Goal: Transaction & Acquisition: Purchase product/service

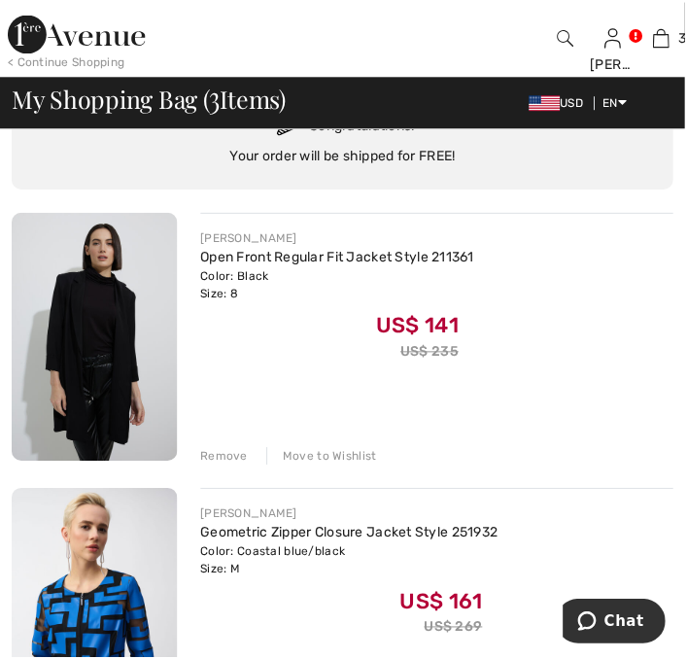
scroll to position [127, 0]
click at [107, 365] on img at bounding box center [95, 338] width 166 height 249
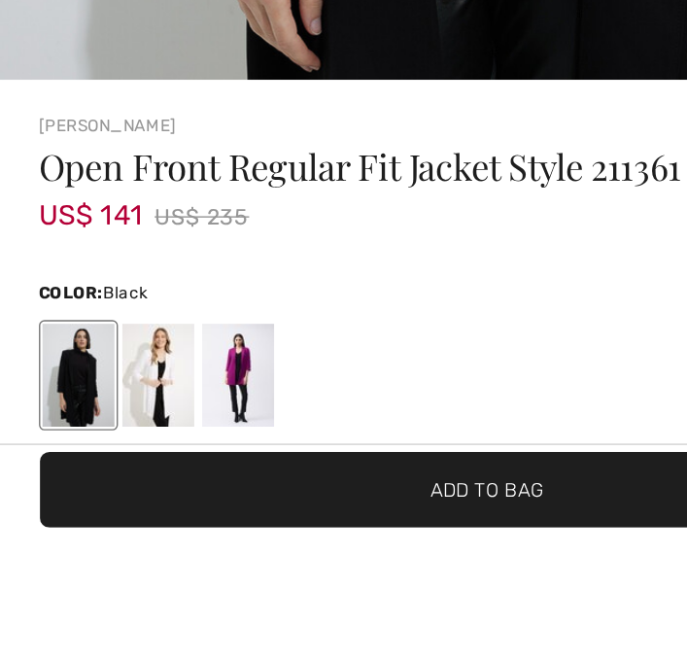
scroll to position [450, 0]
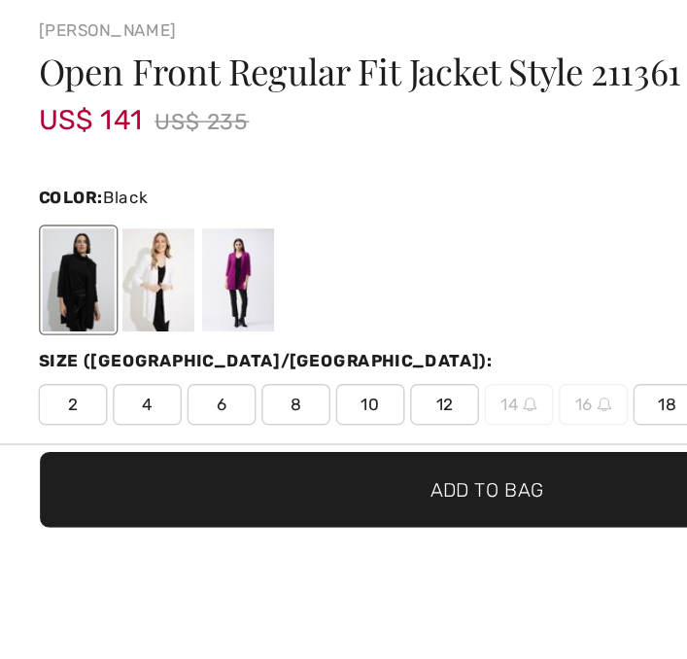
click at [175, 482] on div at bounding box center [168, 479] width 51 height 73
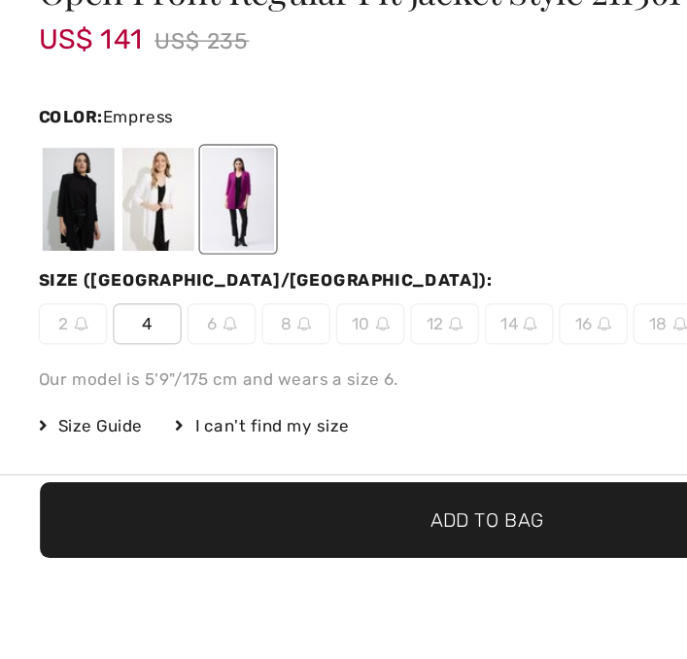
scroll to position [540, 0]
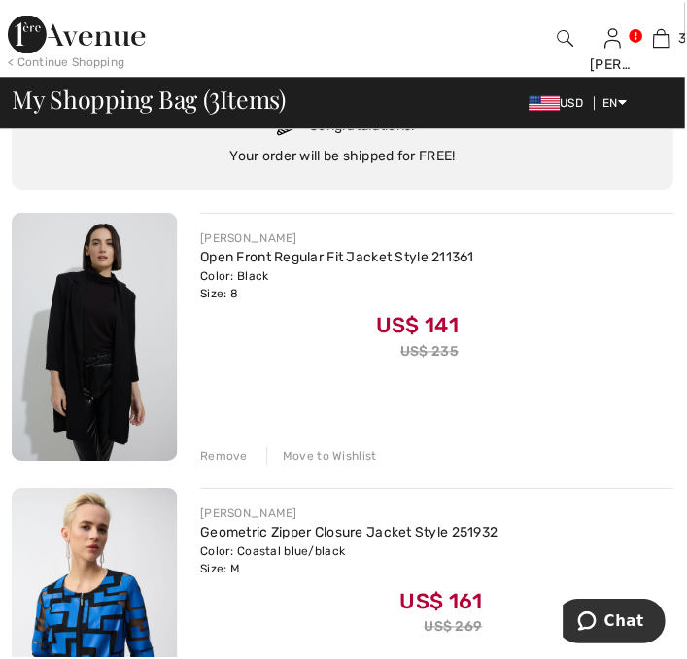
click at [224, 446] on div "Remove Move to Wishlist" at bounding box center [438, 455] width 474 height 21
click at [225, 460] on div "Remove" at bounding box center [225, 457] width 48 height 17
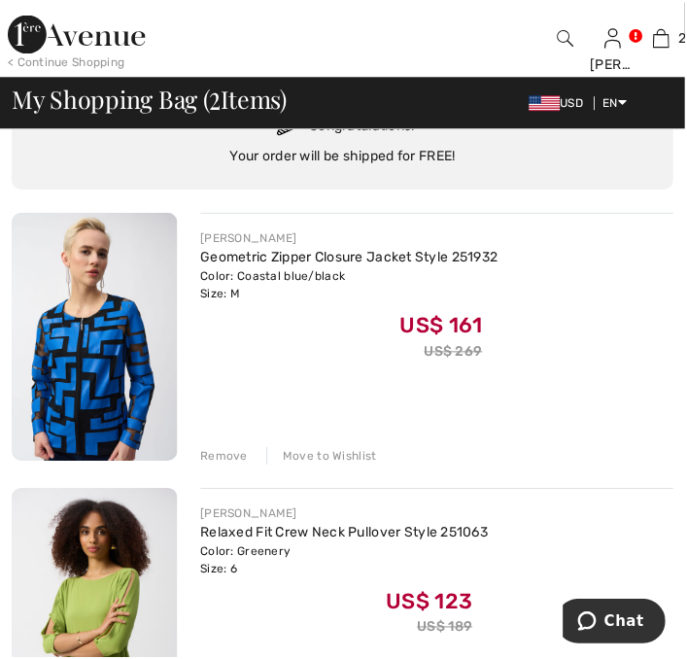
click at [116, 382] on img at bounding box center [95, 338] width 166 height 249
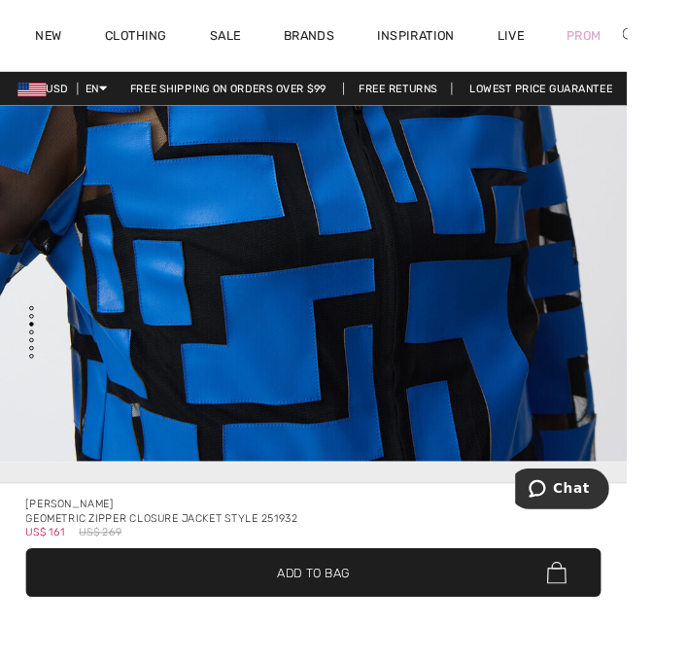
scroll to position [1675, 0]
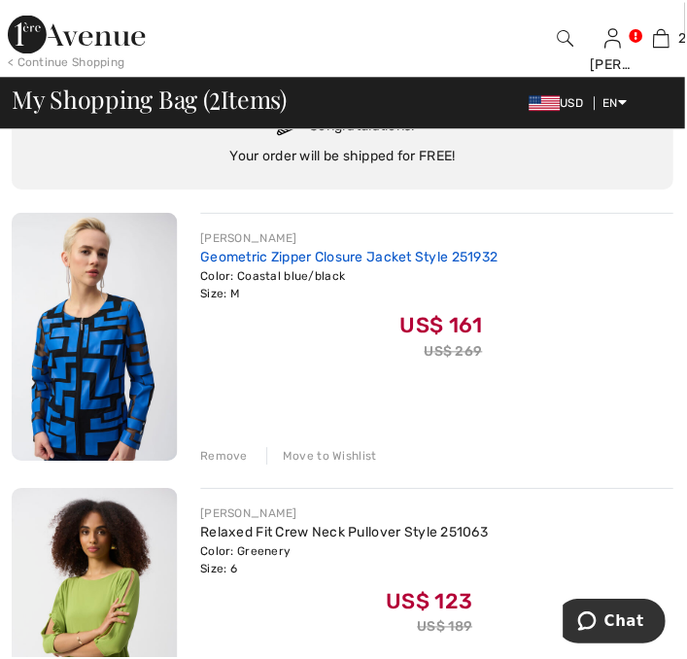
click at [268, 262] on link "Geometric Zipper Closure Jacket Style 251932" at bounding box center [350, 258] width 298 height 17
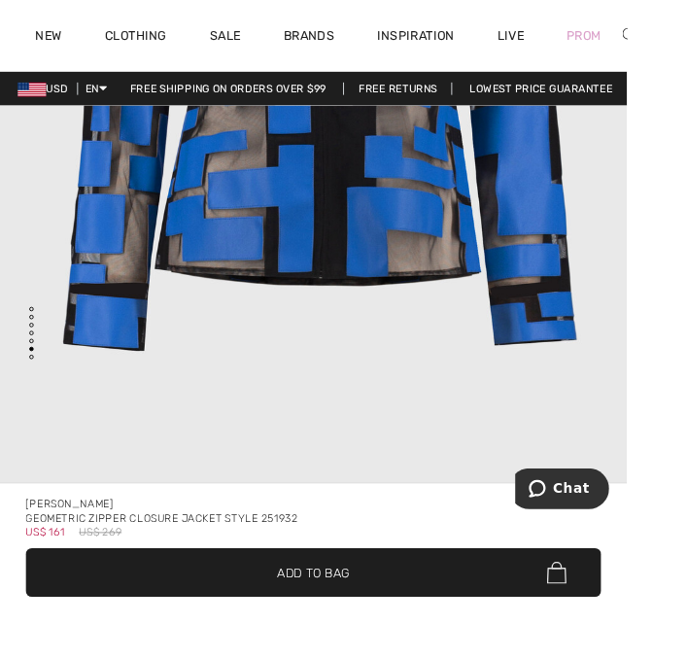
scroll to position [4706, 0]
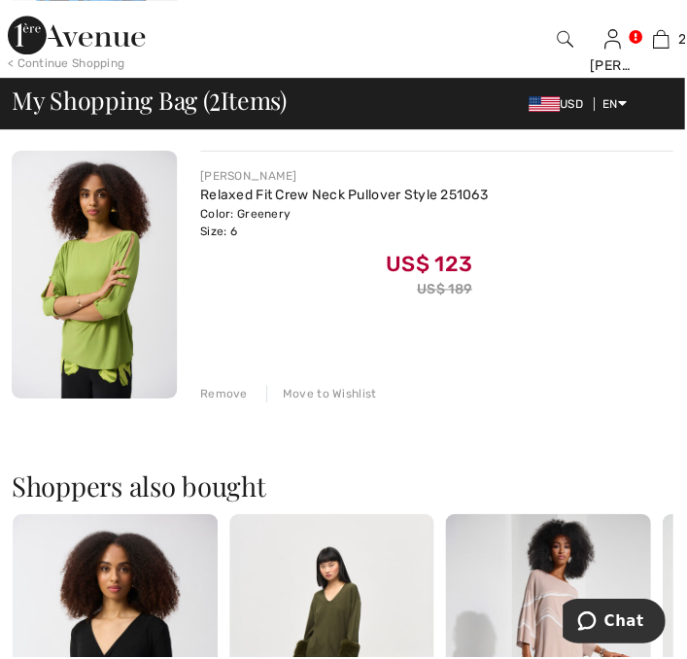
scroll to position [464, 0]
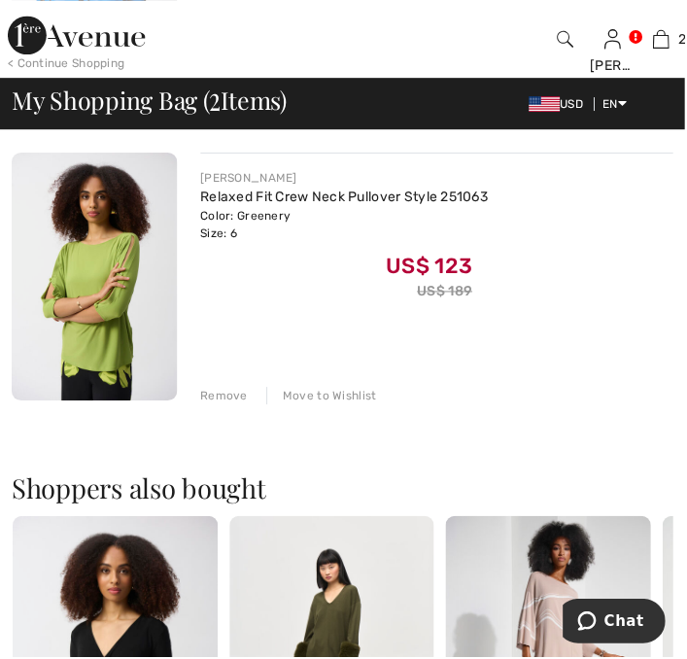
click at [224, 389] on div "Remove" at bounding box center [225, 396] width 48 height 17
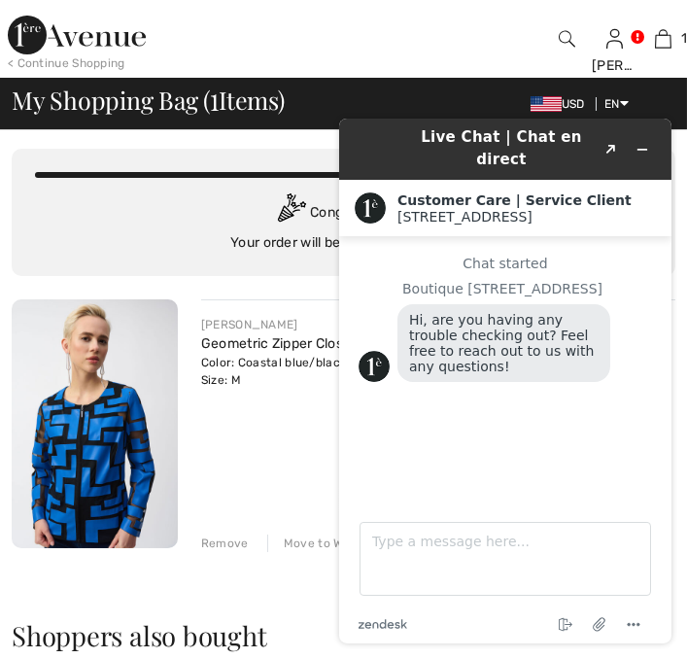
scroll to position [46, 0]
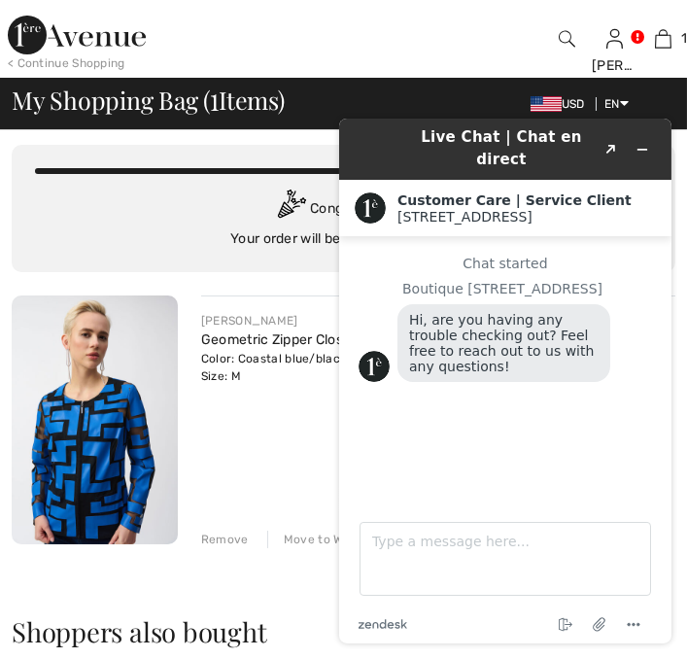
click at [166, 229] on div "Congratulations! Your order will be shipped for FREE!" at bounding box center [343, 218] width 617 height 59
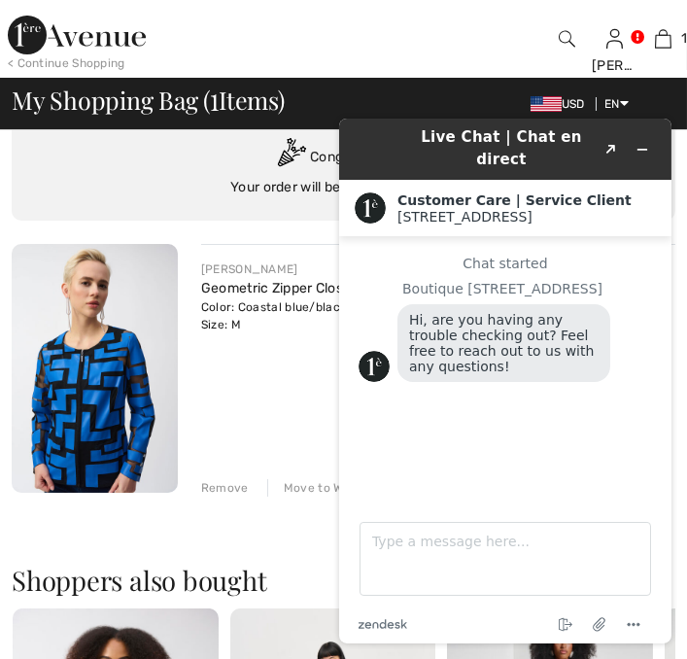
scroll to position [108, 0]
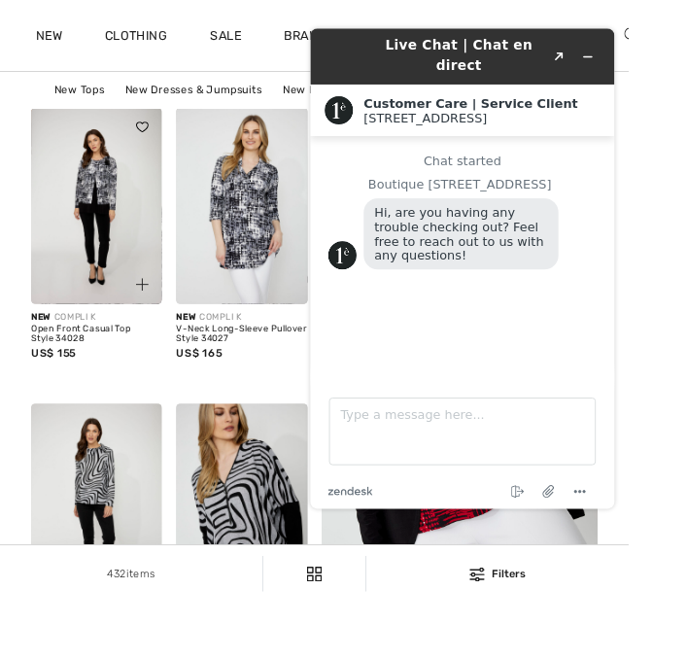
click at [120, 223] on img at bounding box center [105, 225] width 143 height 215
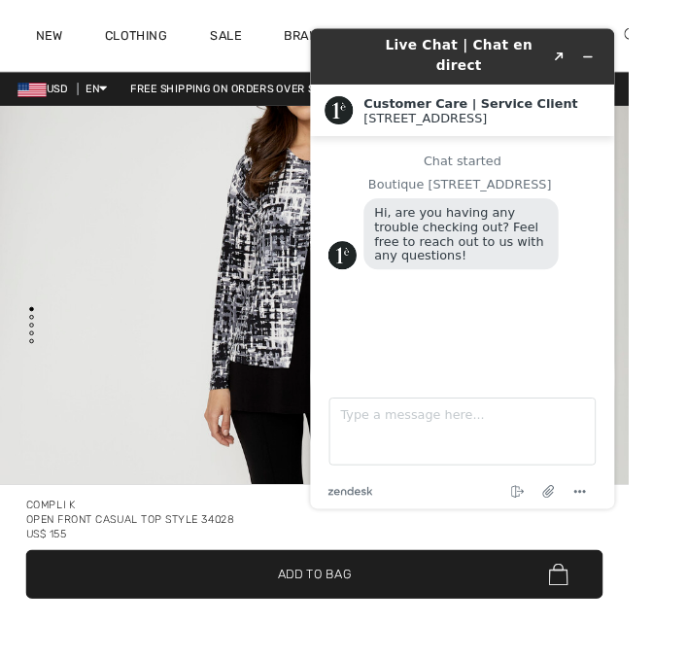
scroll to position [211, 0]
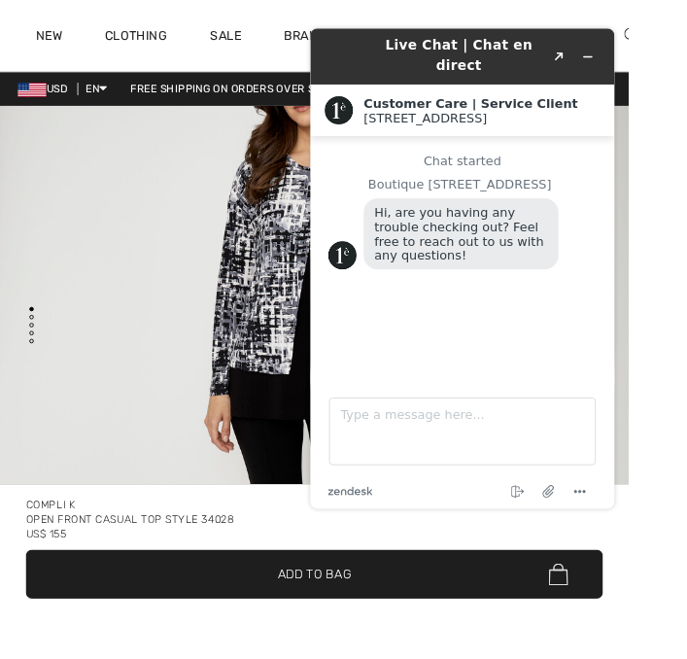
click at [487, 405] on main "Chat started Boutique 1ère Avenue Hi, are you having any trouble checking out? …" at bounding box center [480, 278] width 318 height 263
click at [384, 637] on span "Add to Bag" at bounding box center [344, 627] width 80 height 20
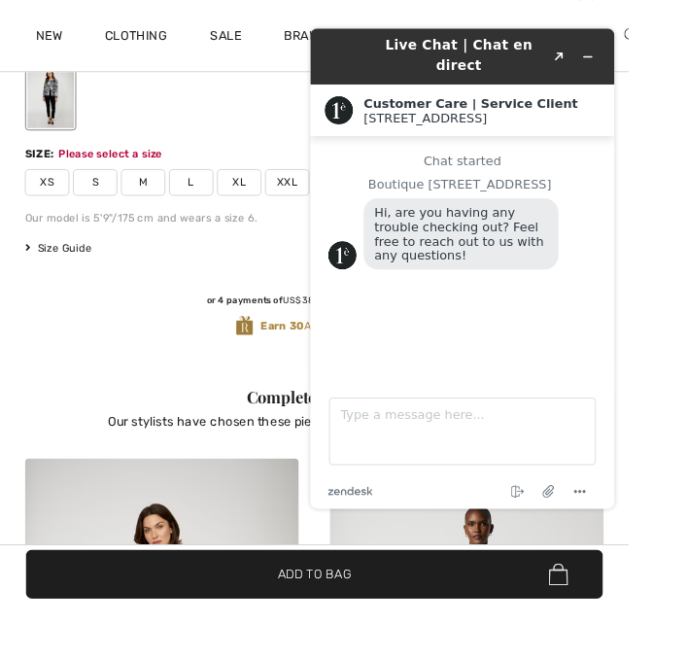
scroll to position [780, 0]
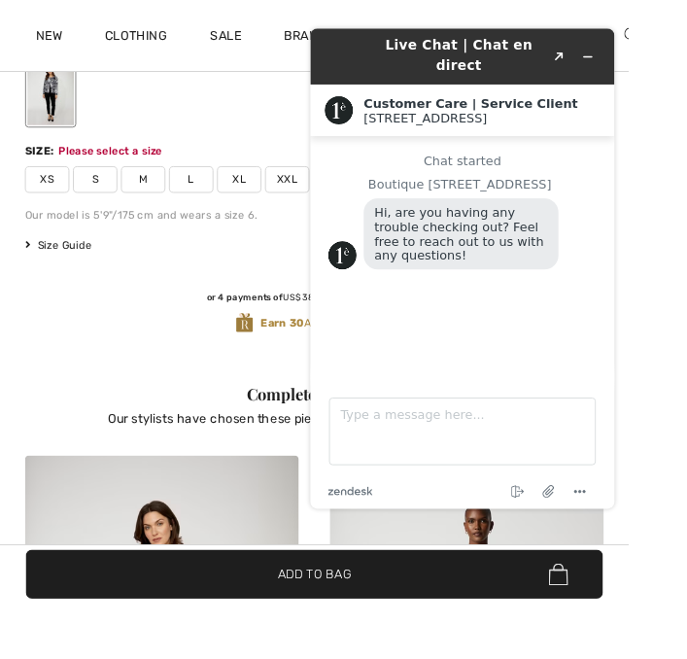
click at [80, 260] on span "Size Guide" at bounding box center [63, 267] width 73 height 17
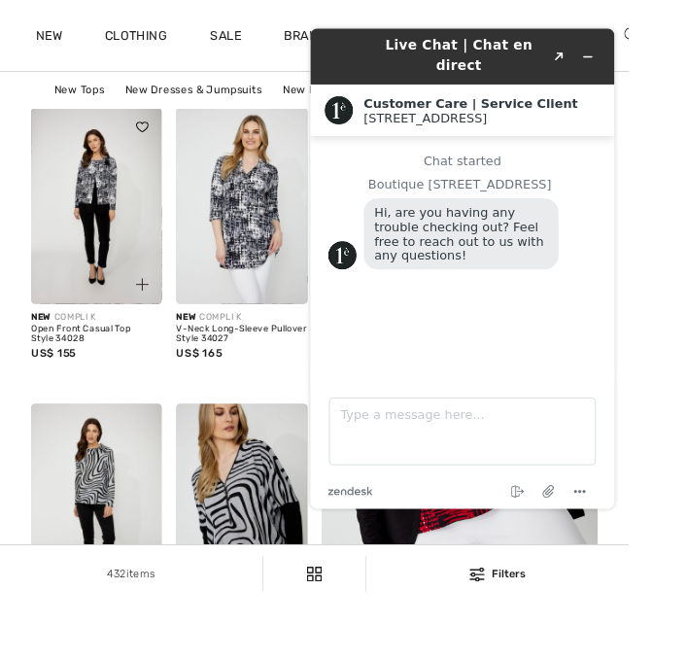
click at [118, 330] on div at bounding box center [144, 299] width 65 height 65
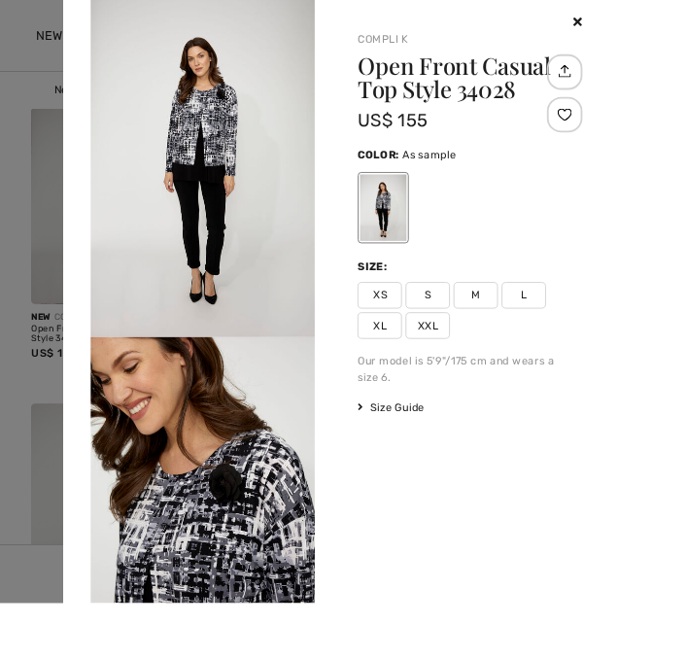
click at [544, 320] on span "M" at bounding box center [520, 322] width 49 height 29
click at [636, 25] on icon at bounding box center [632, 24] width 10 height 14
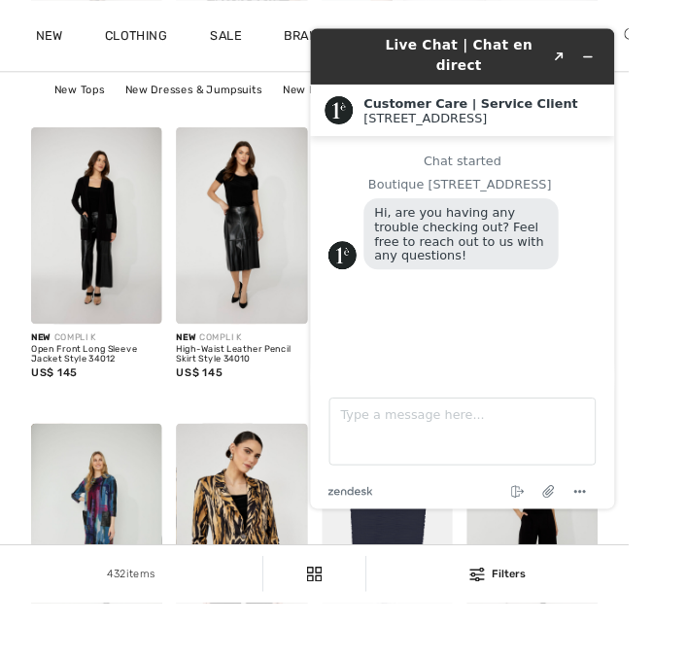
scroll to position [741, 0]
click at [613, 60] on icon "Minimize widget" at bounding box center [614, 60] width 9 height 0
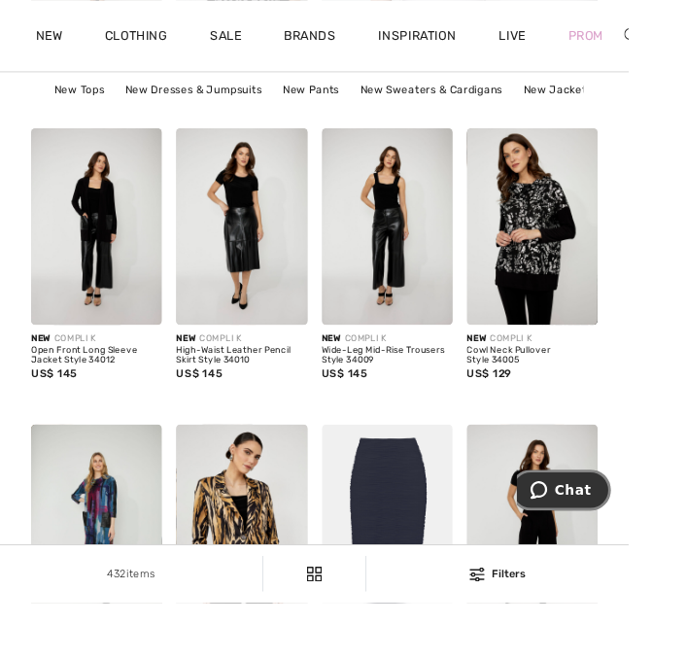
scroll to position [749, 0]
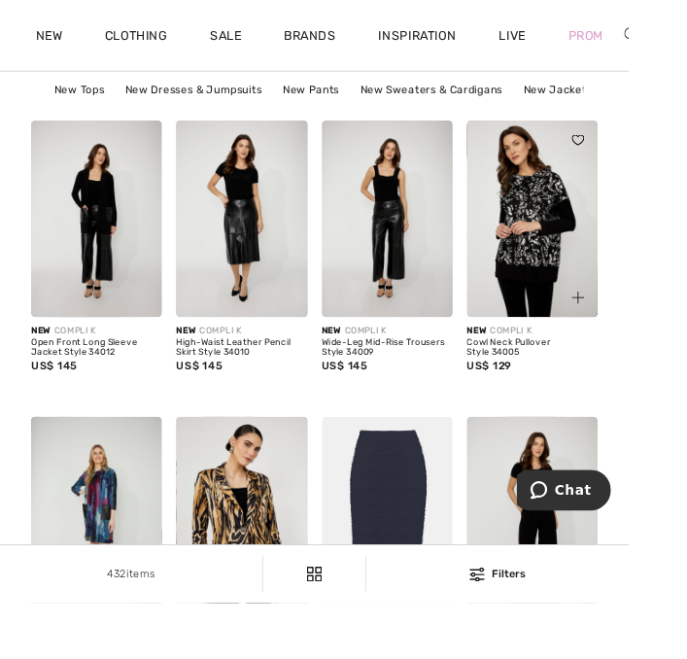
click at [591, 224] on img at bounding box center [581, 239] width 143 height 215
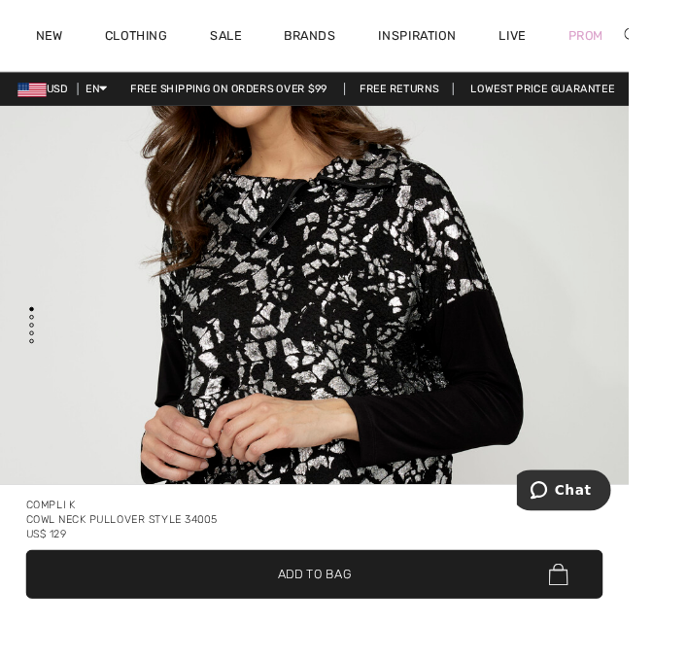
scroll to position [208, 0]
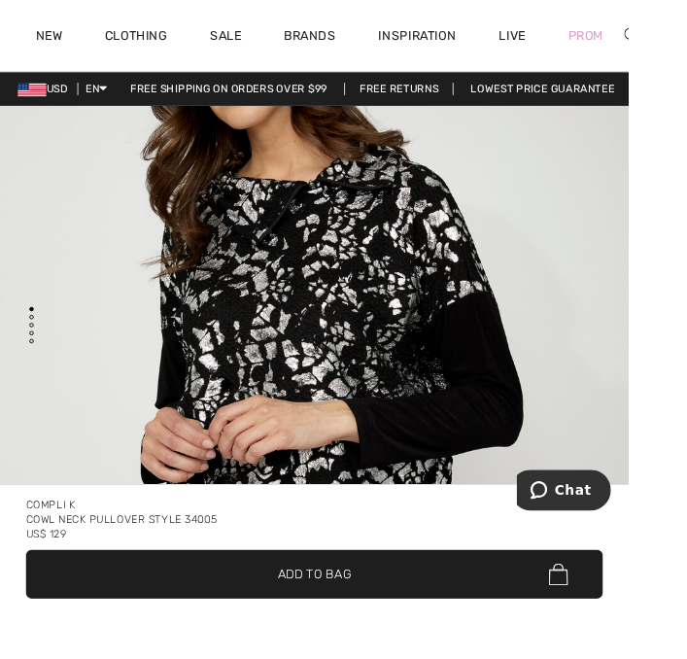
click at [442, 342] on img "1 / 4" at bounding box center [343, 423] width 687 height 1031
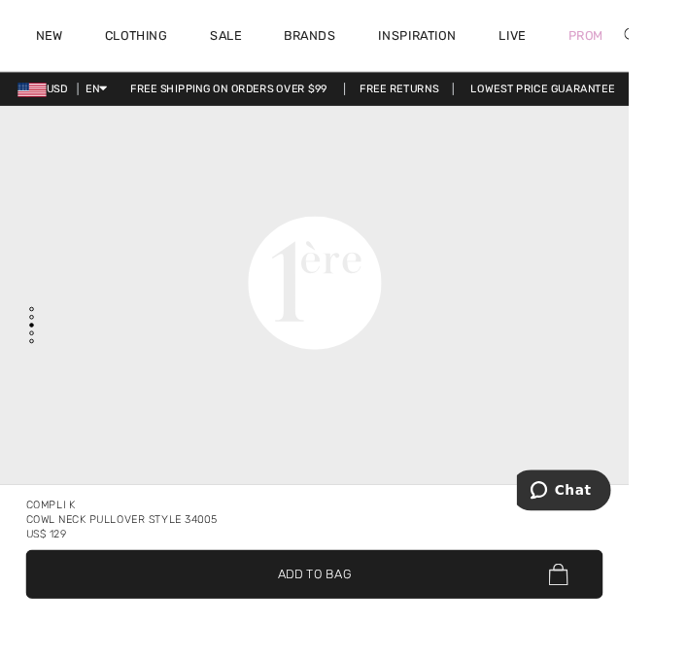
scroll to position [2380, 0]
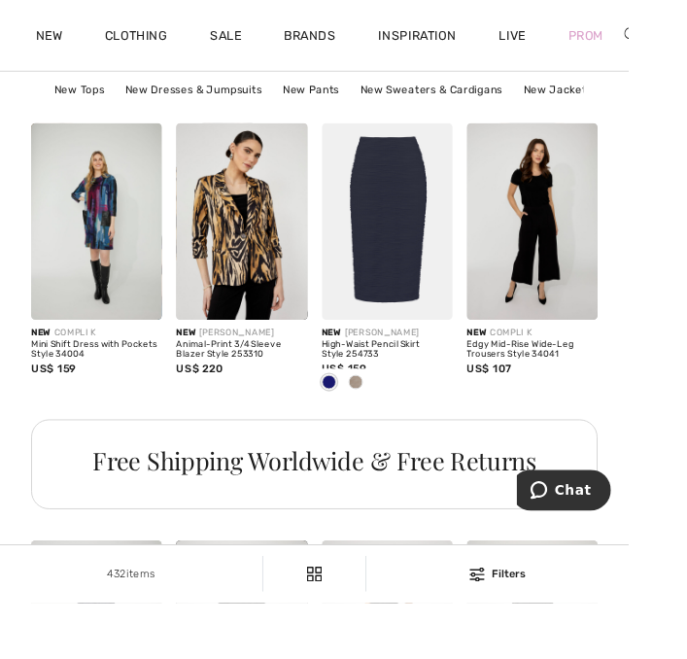
scroll to position [1073, 0]
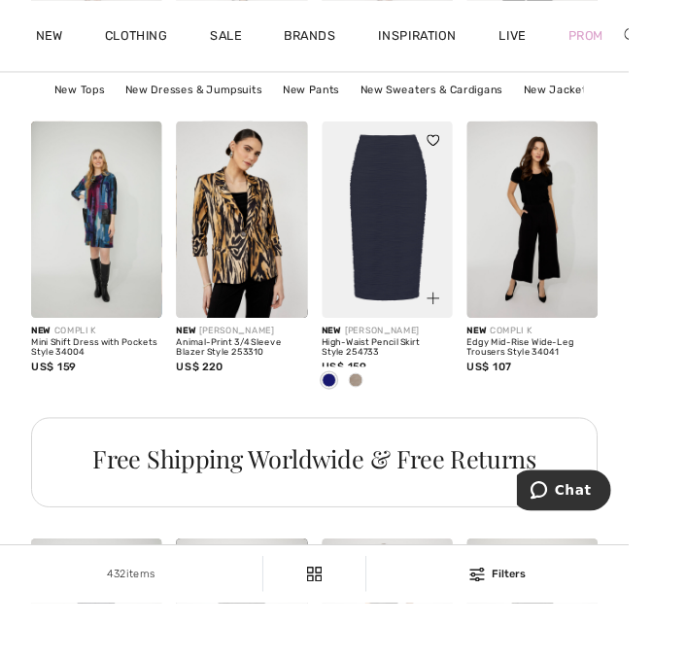
click at [451, 232] on img at bounding box center [423, 239] width 143 height 215
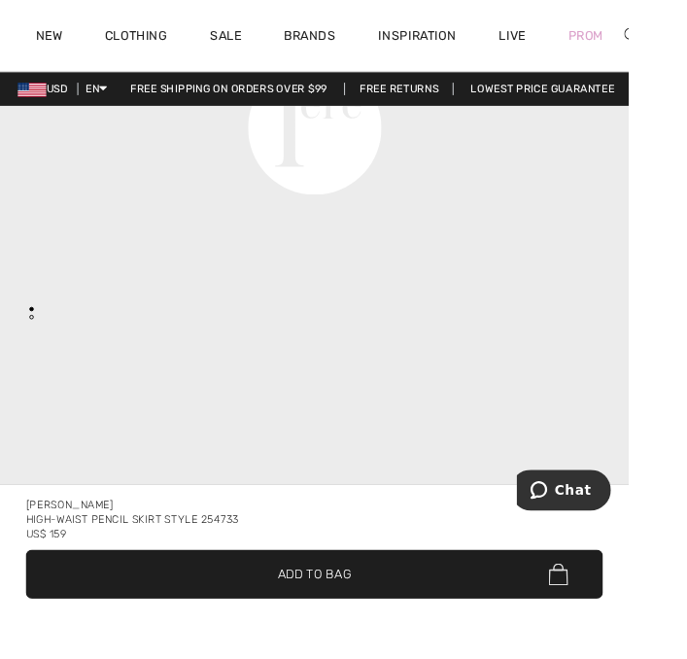
scroll to position [1555, 0]
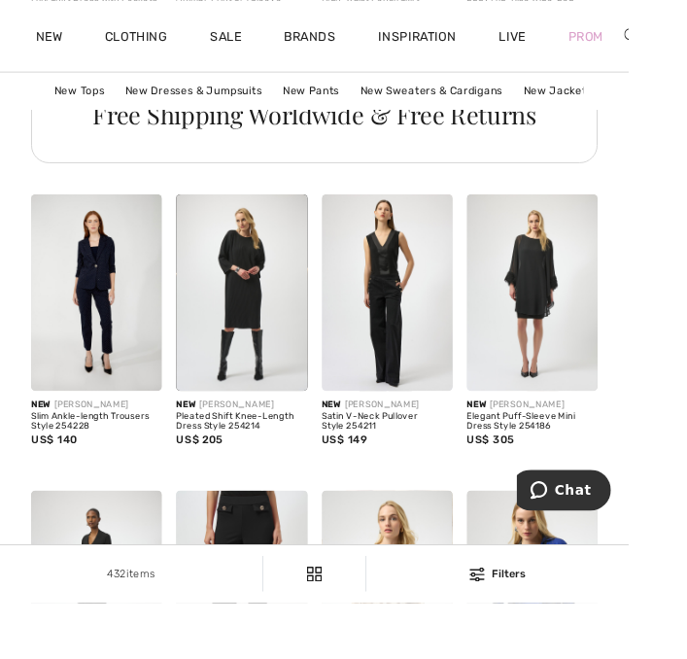
scroll to position [1452, 0]
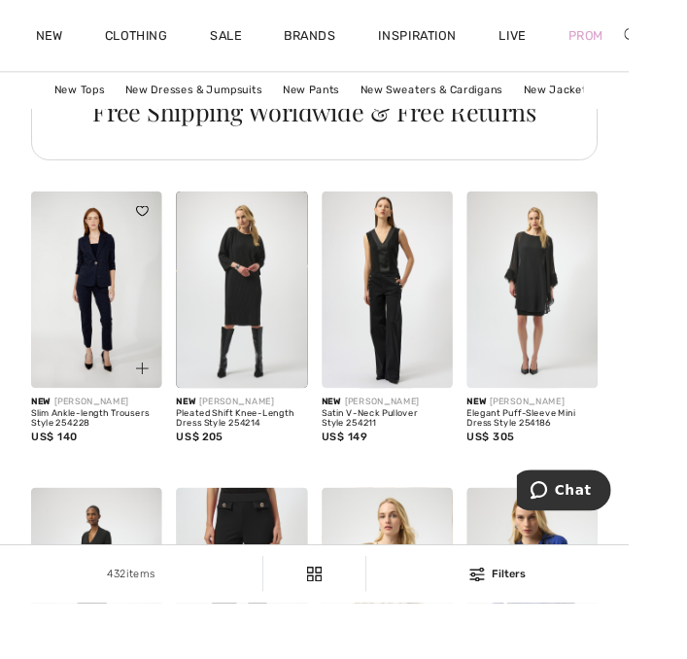
click at [121, 312] on img at bounding box center [105, 316] width 143 height 215
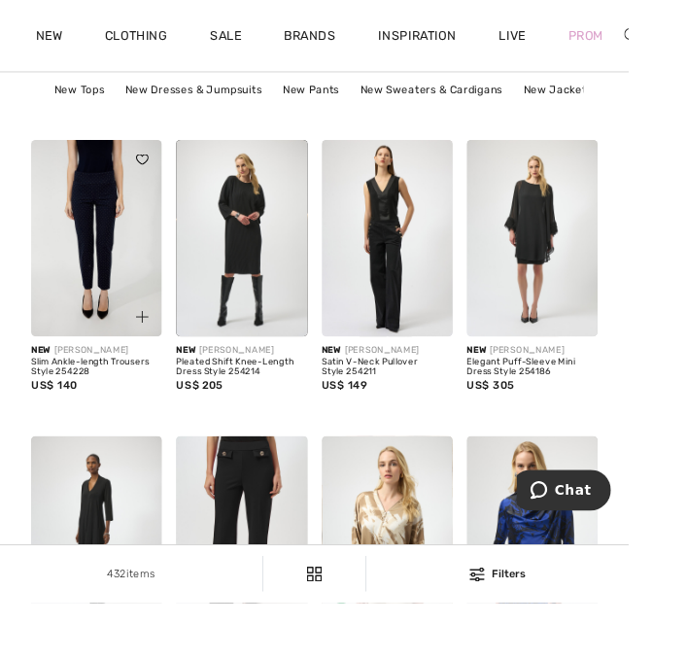
scroll to position [1520, 0]
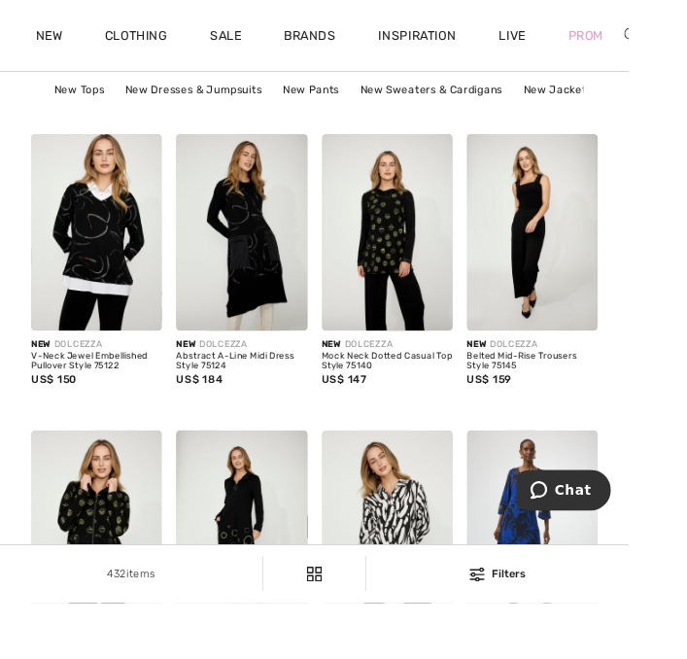
scroll to position [4048, 0]
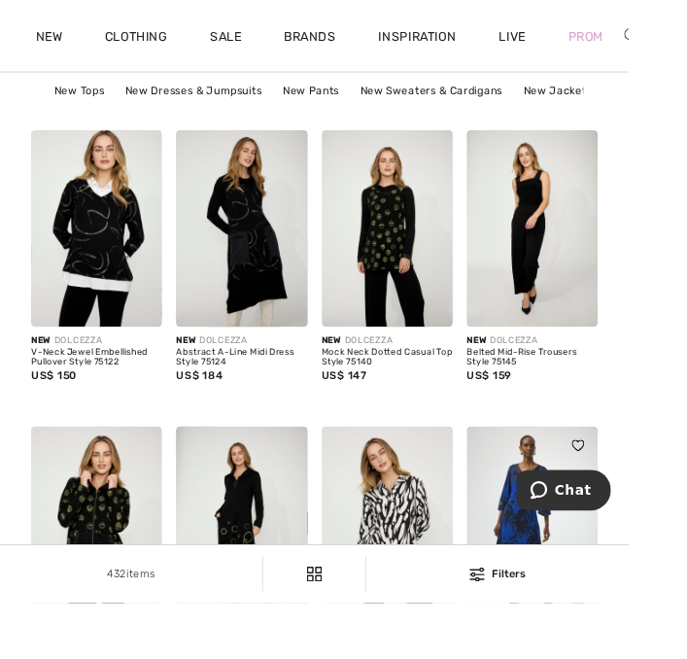
click at [593, 543] on img at bounding box center [581, 572] width 143 height 215
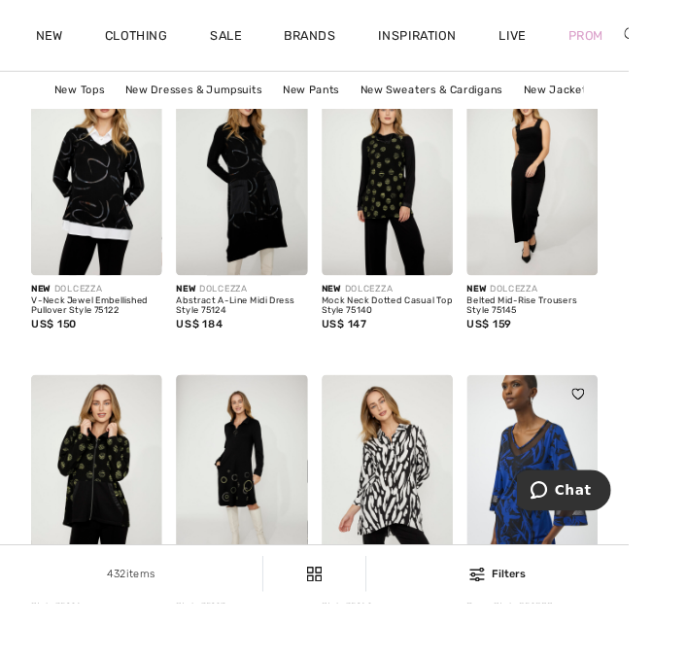
scroll to position [4116, 0]
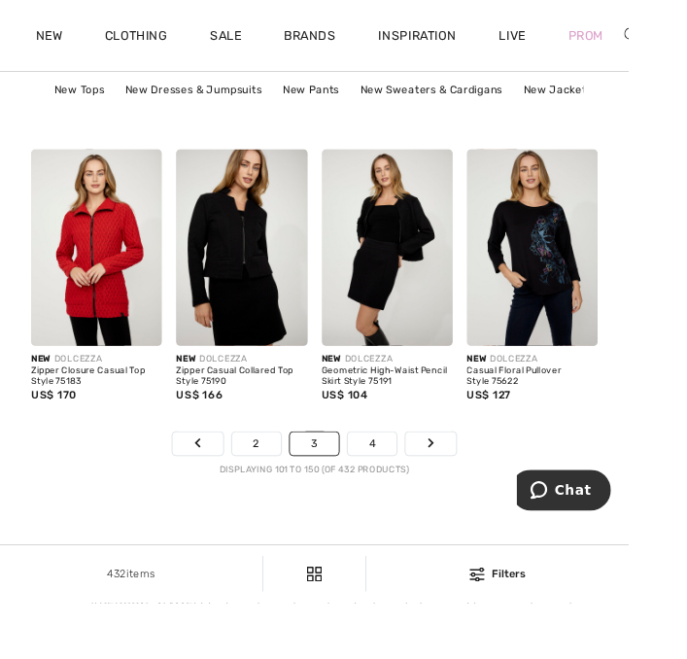
scroll to position [4675, 0]
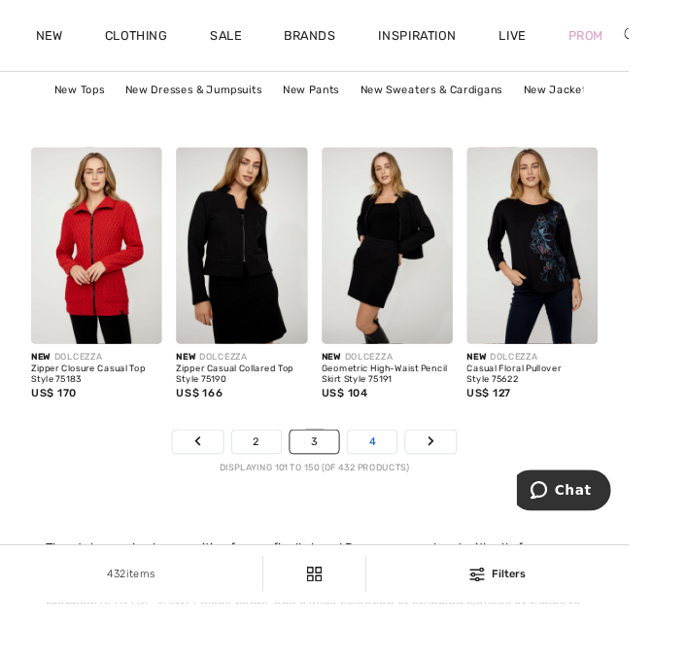
click at [418, 472] on link "4" at bounding box center [406, 482] width 53 height 25
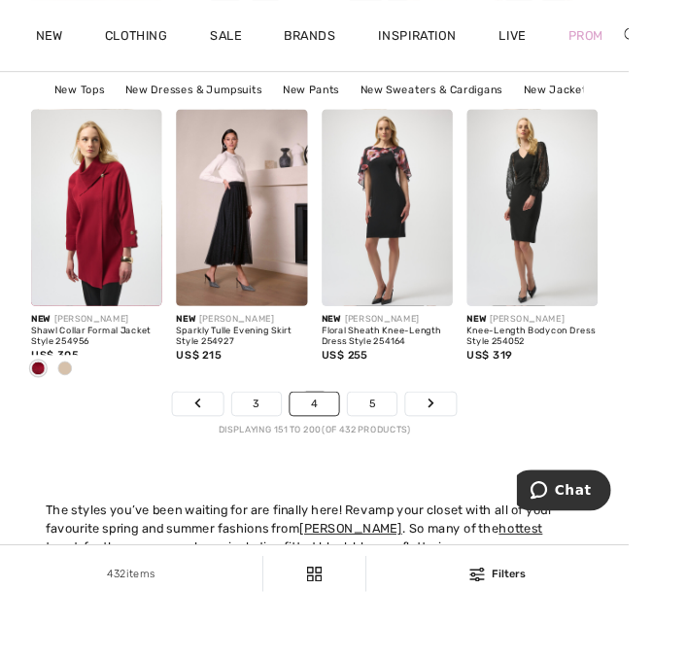
scroll to position [4716, 0]
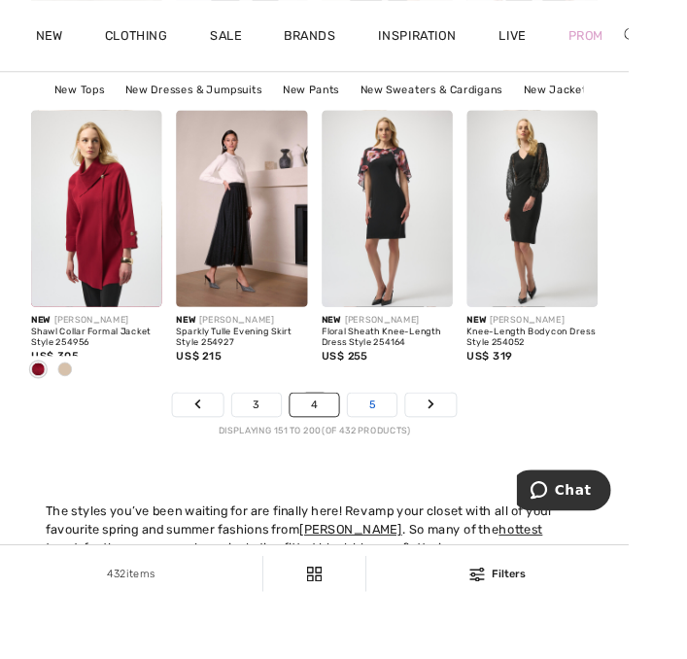
click at [429, 440] on link "5" at bounding box center [406, 441] width 53 height 25
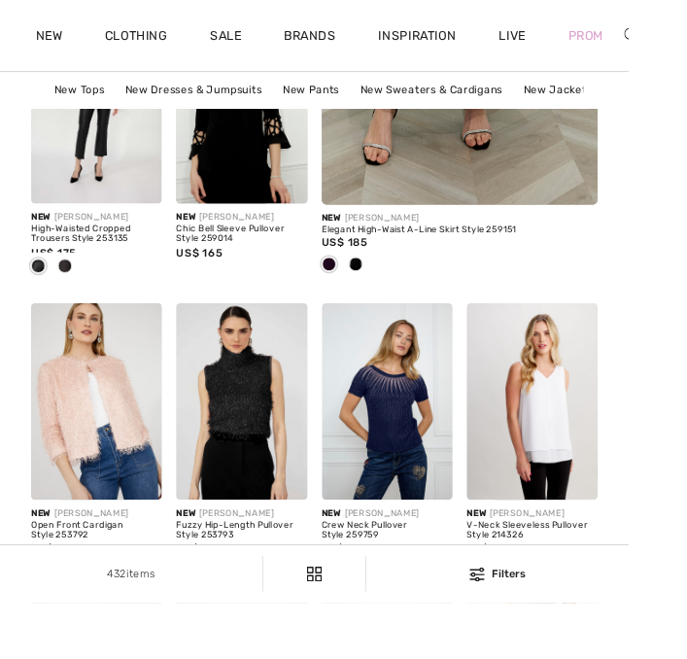
checkbox input "true"
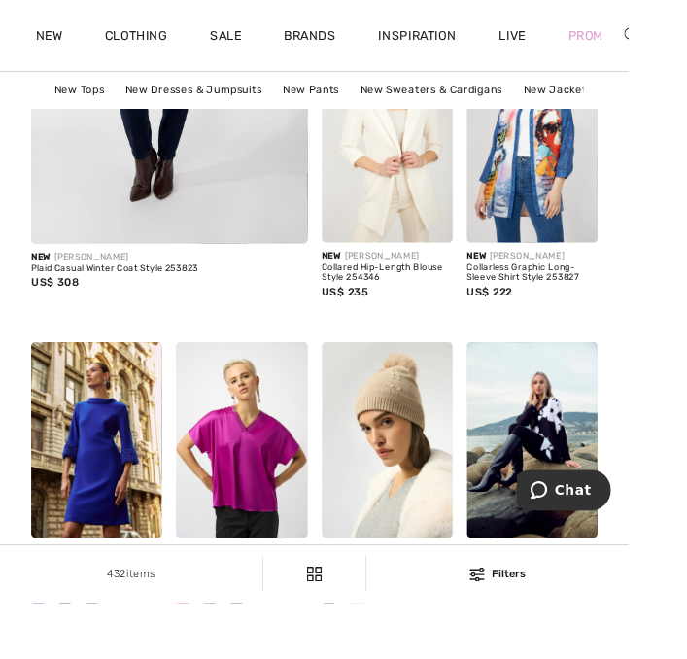
scroll to position [3039, 0]
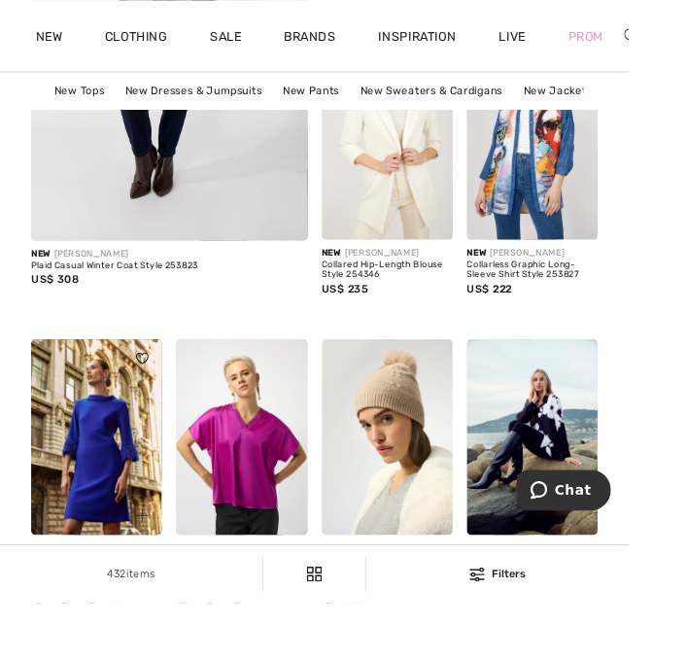
click at [120, 493] on img at bounding box center [105, 478] width 143 height 215
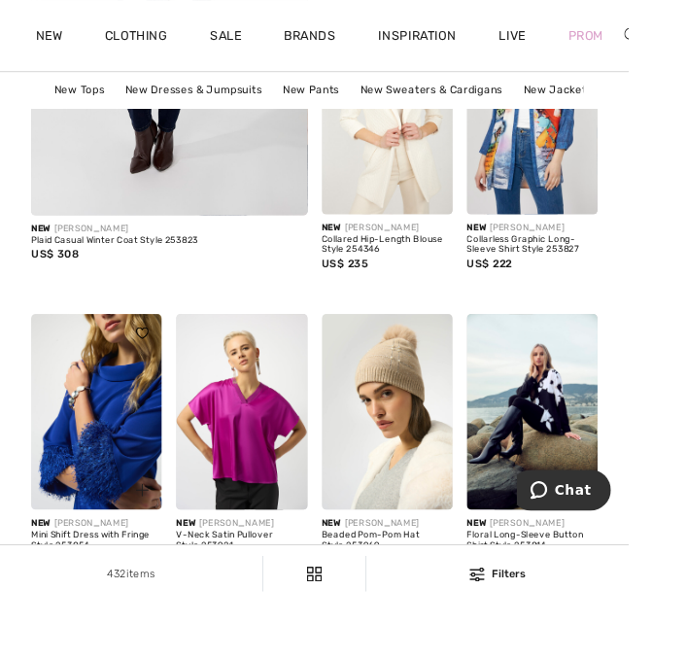
scroll to position [3107, 0]
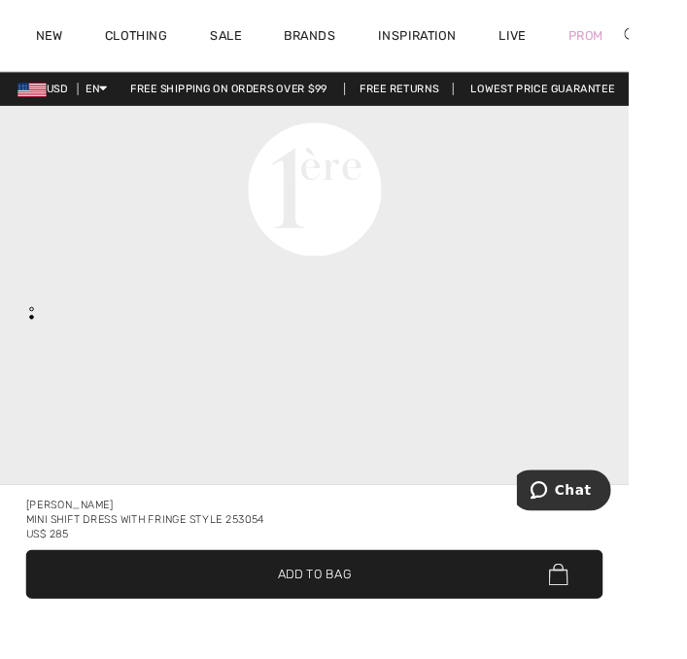
scroll to position [1466, 0]
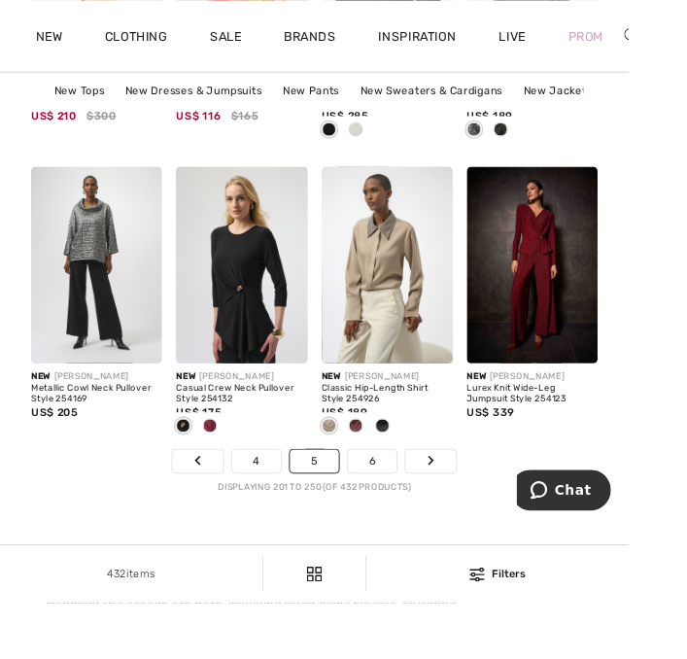
scroll to position [4655, 0]
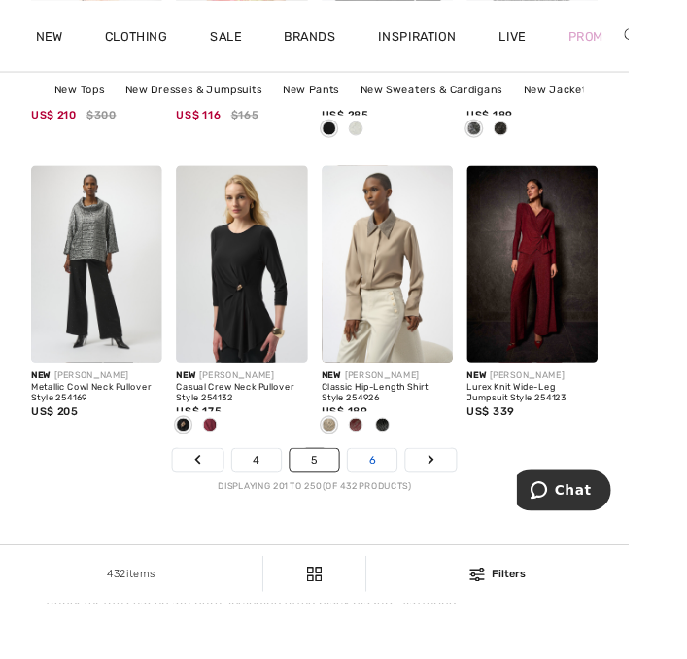
click at [408, 508] on link "6" at bounding box center [406, 502] width 53 height 25
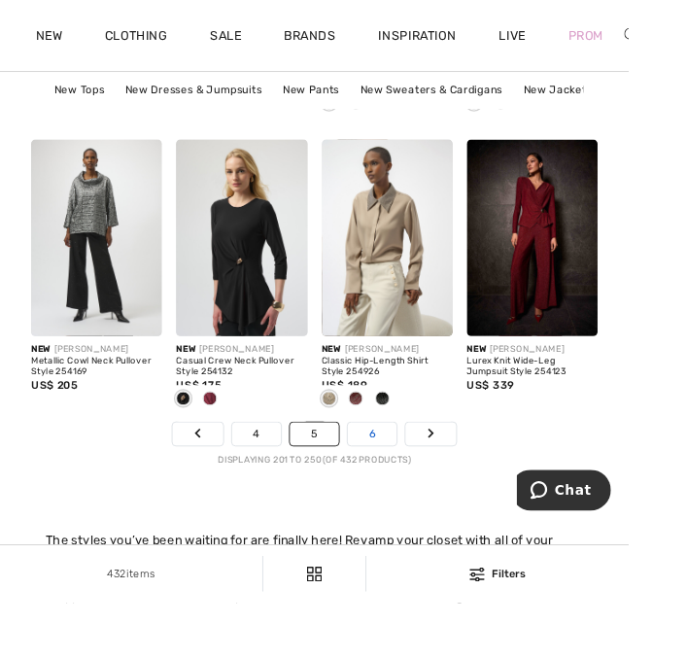
scroll to position [4723, 0]
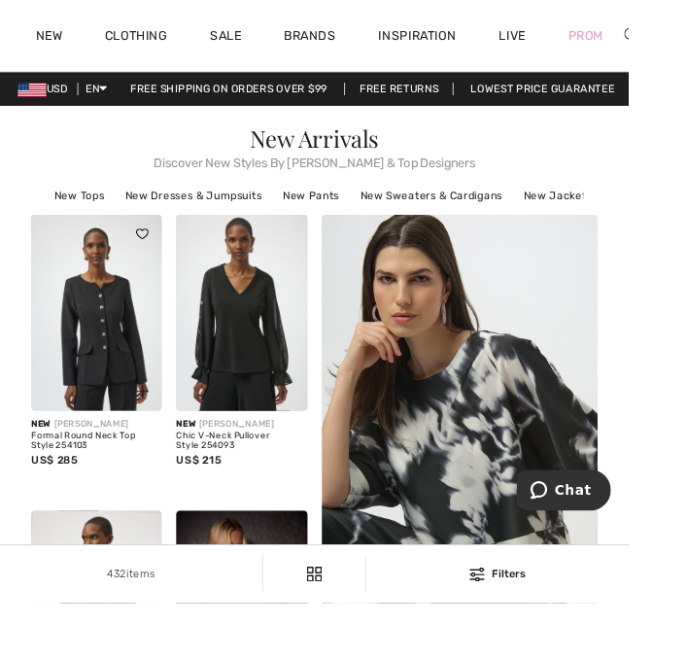
click at [93, 391] on img at bounding box center [105, 341] width 143 height 215
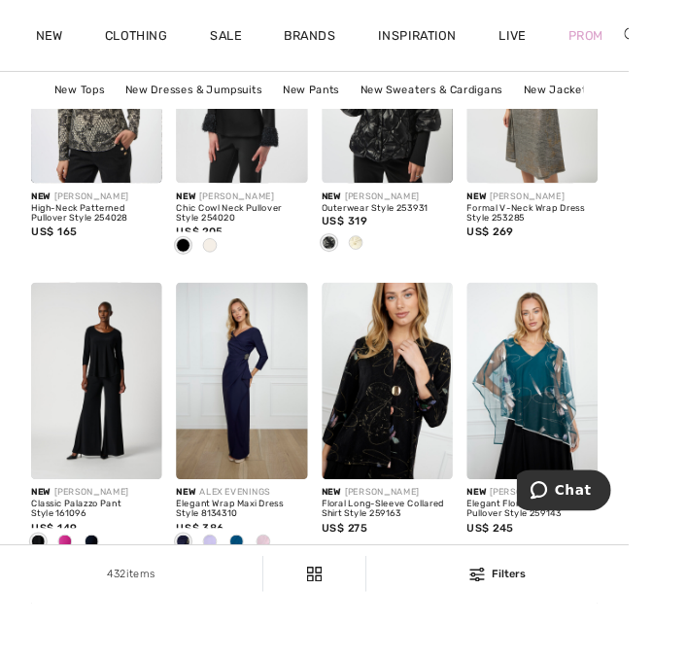
scroll to position [897, 0]
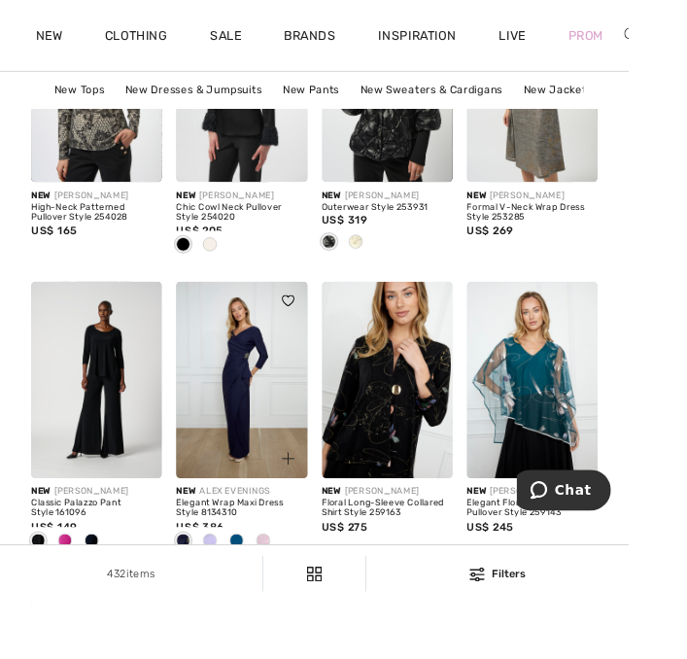
click at [256, 585] on span at bounding box center [259, 591] width 16 height 16
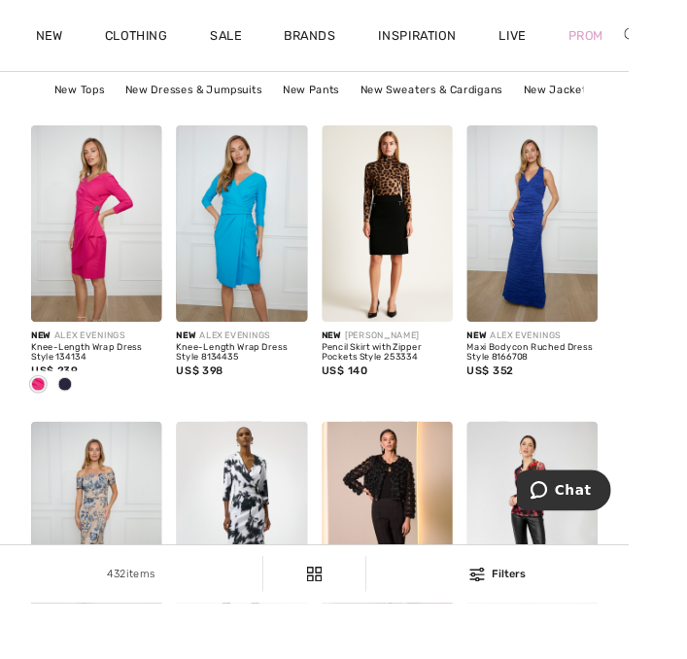
scroll to position [1526, 0]
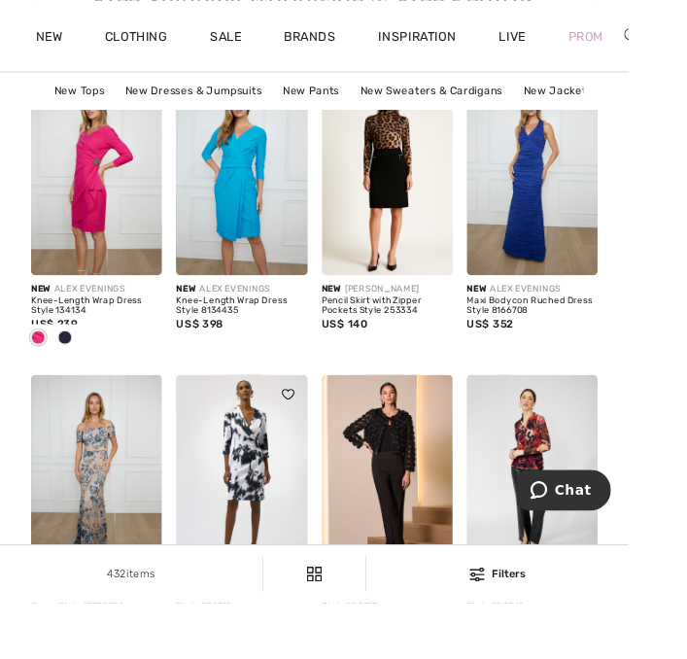
click at [280, 505] on img at bounding box center [263, 516] width 143 height 215
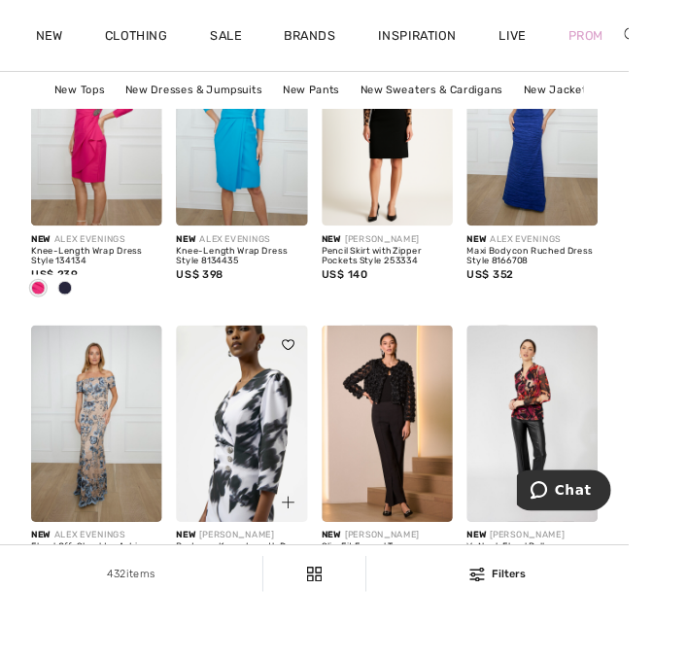
scroll to position [1643, 0]
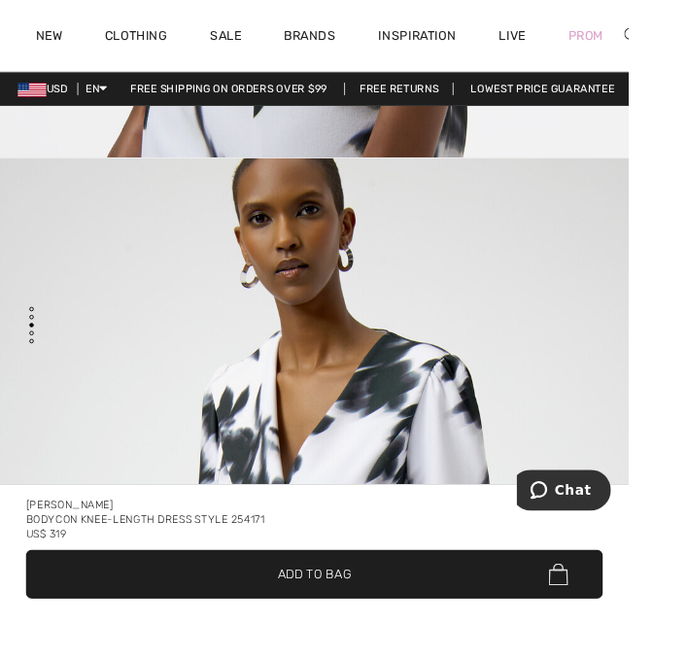
scroll to position [2009, 0]
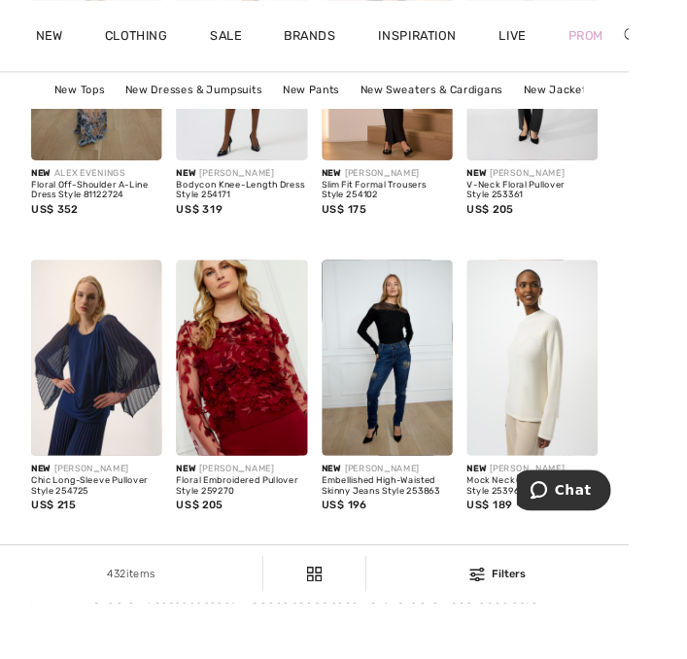
scroll to position [2021, 0]
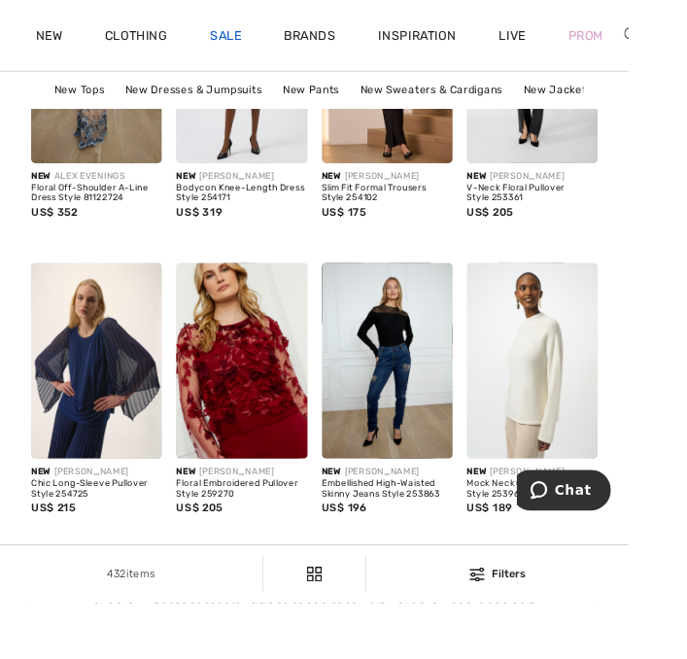
click at [256, 33] on link "Sale" at bounding box center [246, 41] width 34 height 20
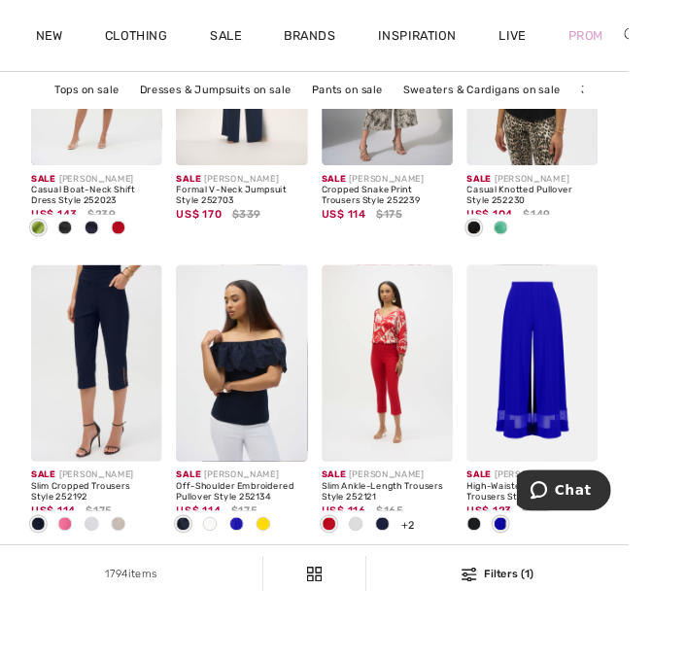
scroll to position [4546, 0]
click at [309, 601] on link "2" at bounding box center [310, 611] width 53 height 25
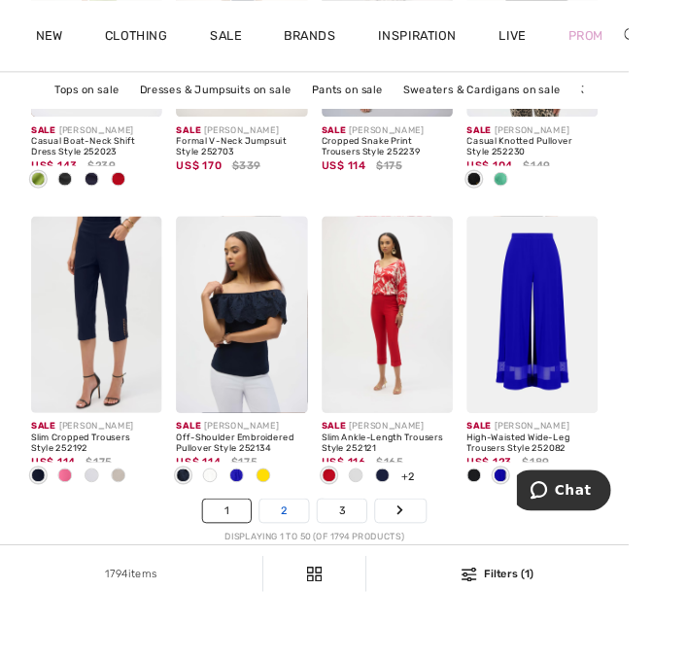
scroll to position [4615, 0]
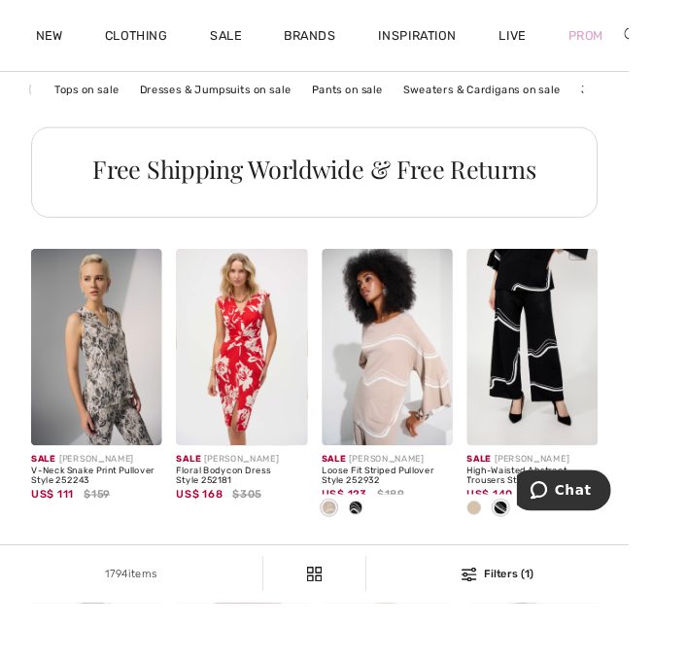
scroll to position [3924, 0]
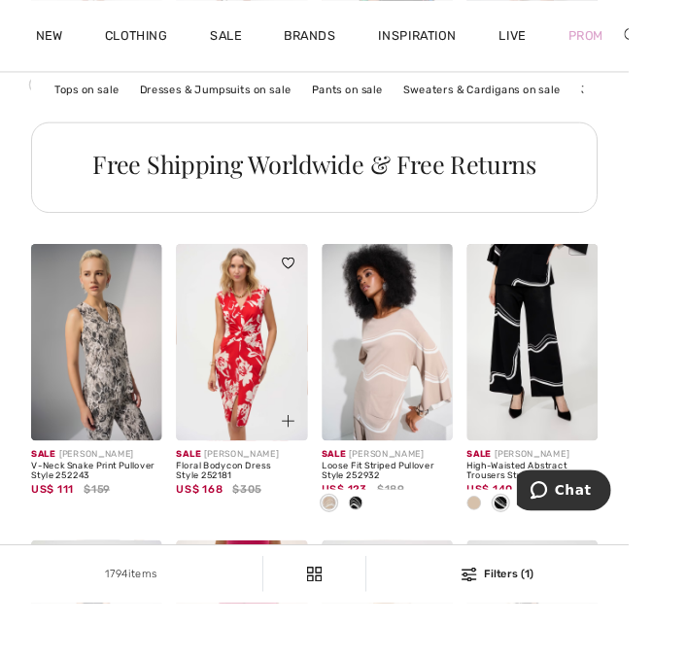
click at [276, 393] on img at bounding box center [263, 373] width 143 height 215
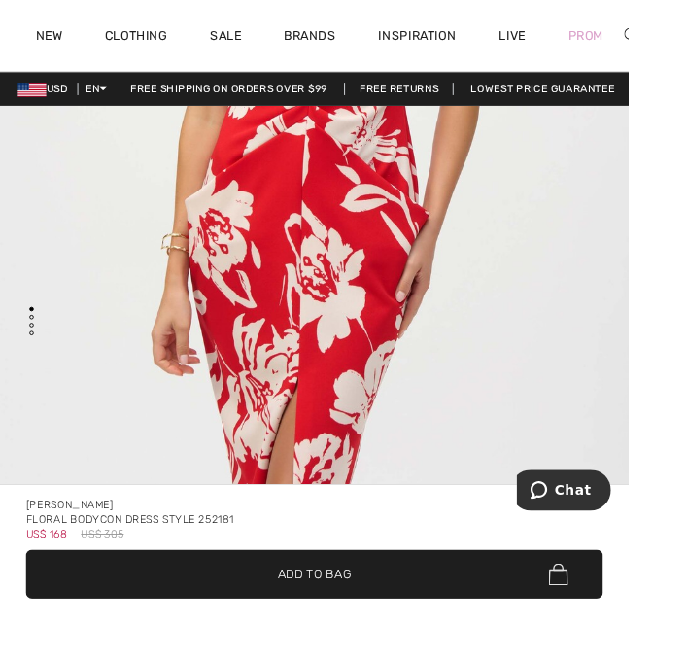
scroll to position [476, 0]
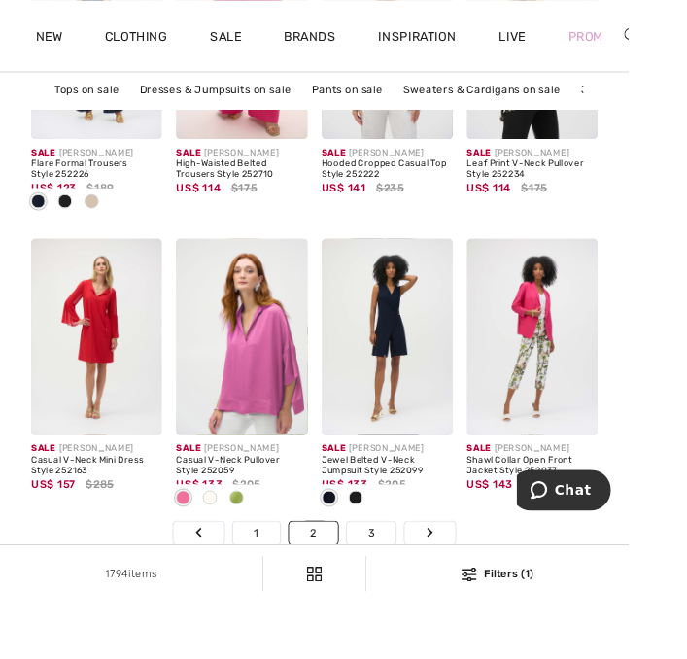
scroll to position [4582, 0]
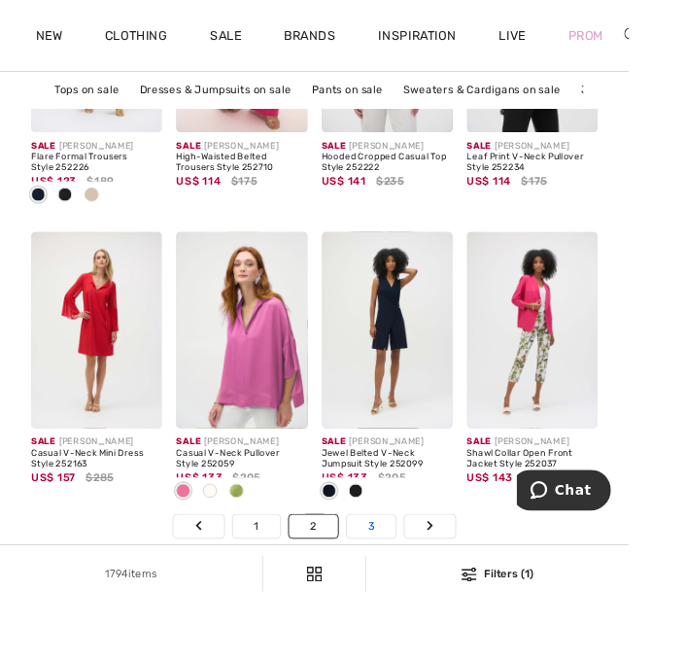
click at [406, 567] on link "3" at bounding box center [405, 575] width 53 height 25
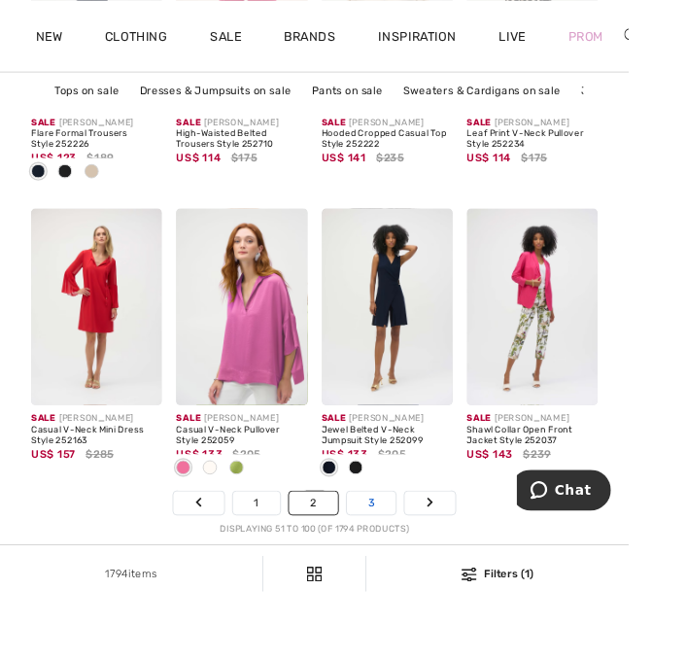
scroll to position [4650, 0]
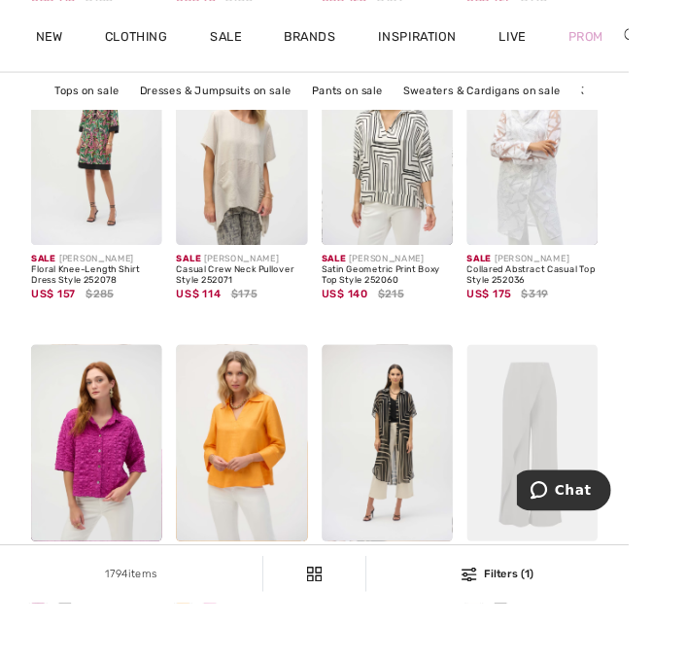
scroll to position [4464, 0]
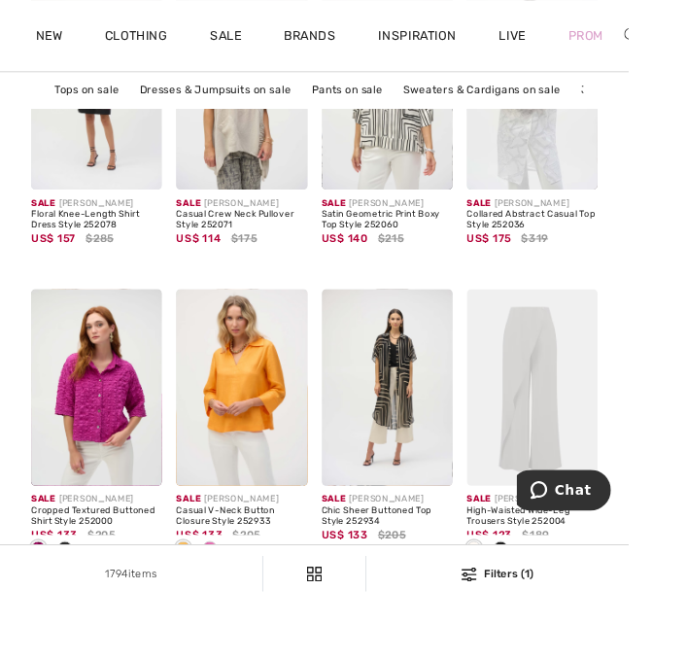
scroll to position [4532, 0]
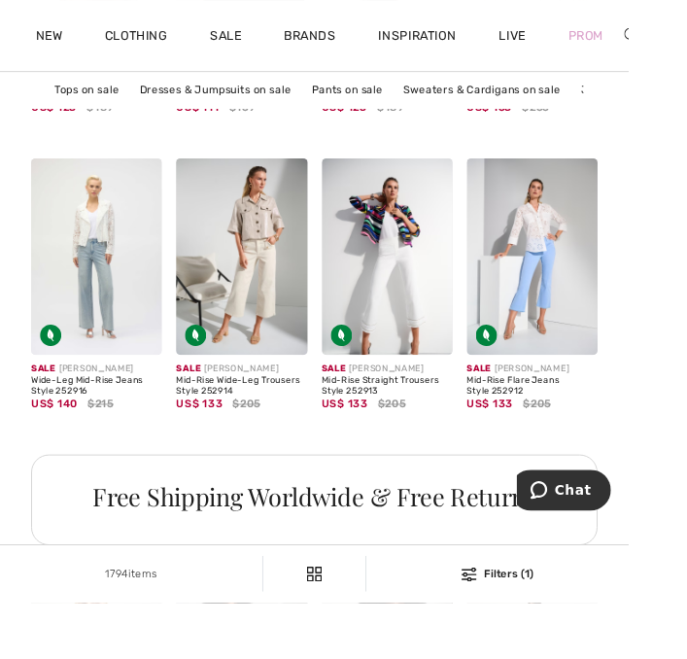
scroll to position [3566, 0]
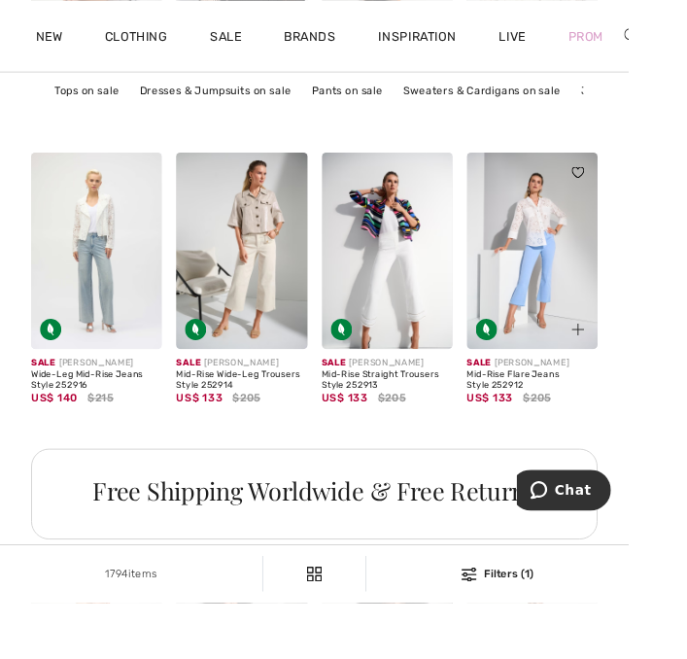
click at [592, 269] on img at bounding box center [581, 274] width 143 height 215
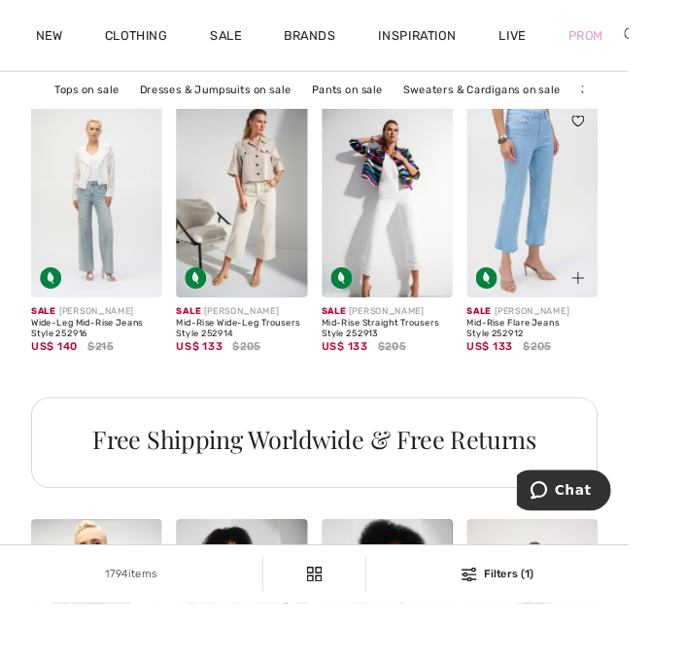
scroll to position [3634, 0]
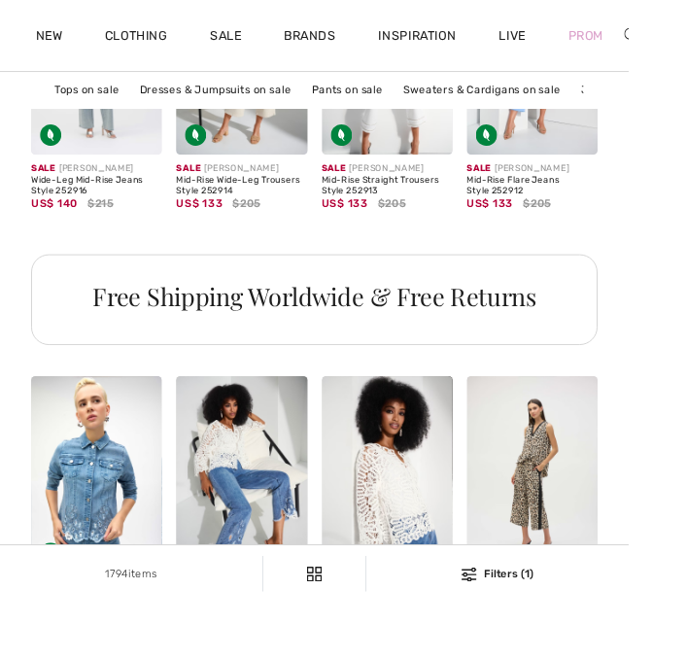
scroll to position [3779, 0]
click at [274, 565] on div at bounding box center [303, 593] width 65 height 65
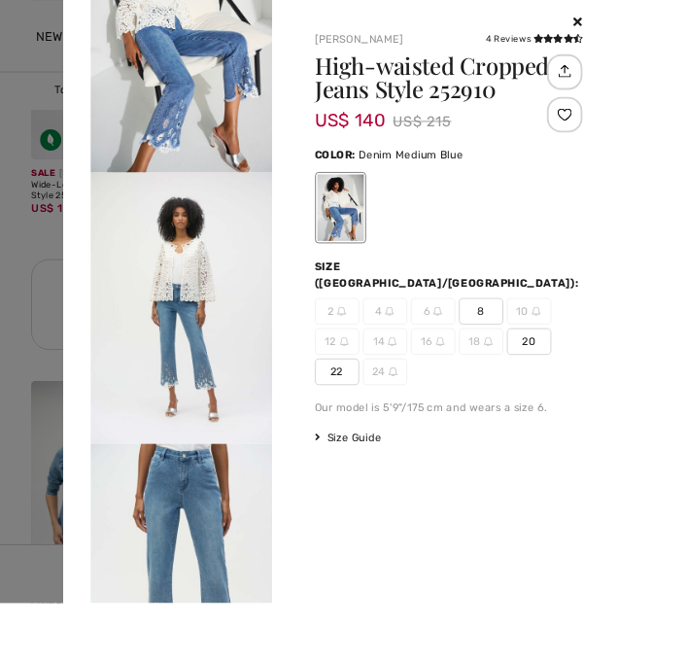
scroll to position [118, 0]
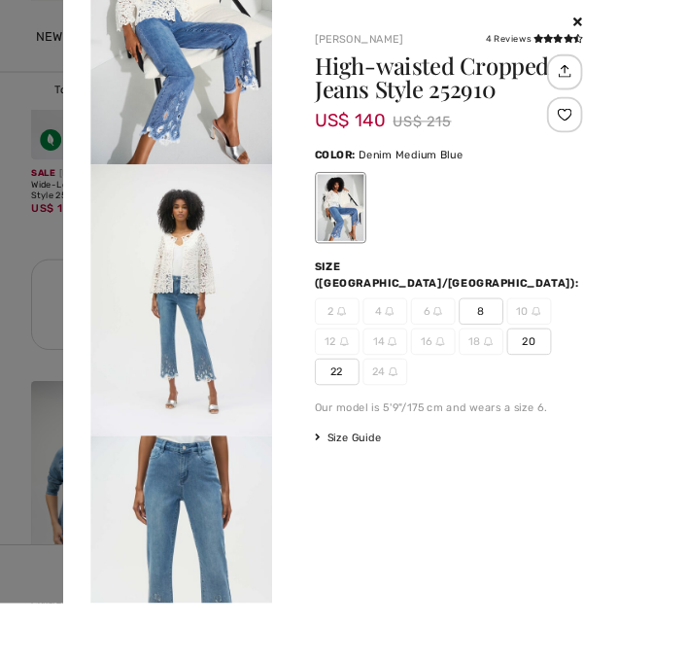
click at [257, 429] on img at bounding box center [198, 328] width 198 height 296
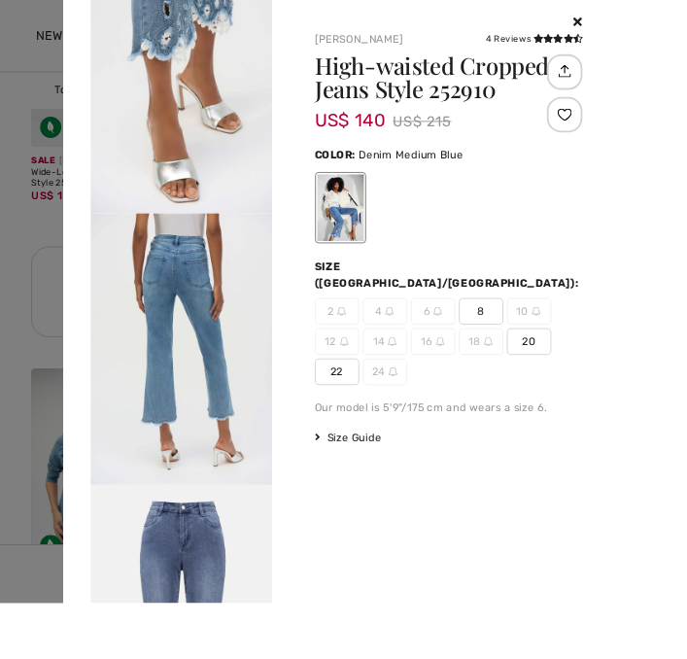
scroll to position [956, 0]
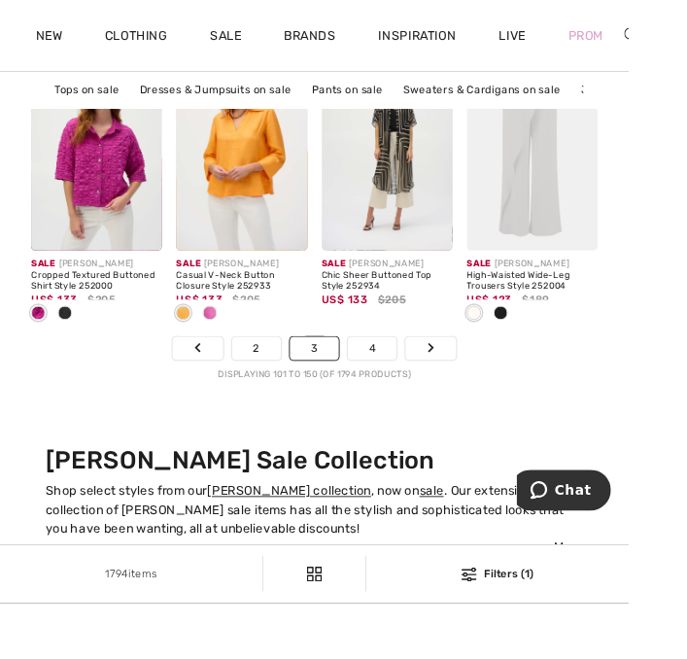
scroll to position [4779, 0]
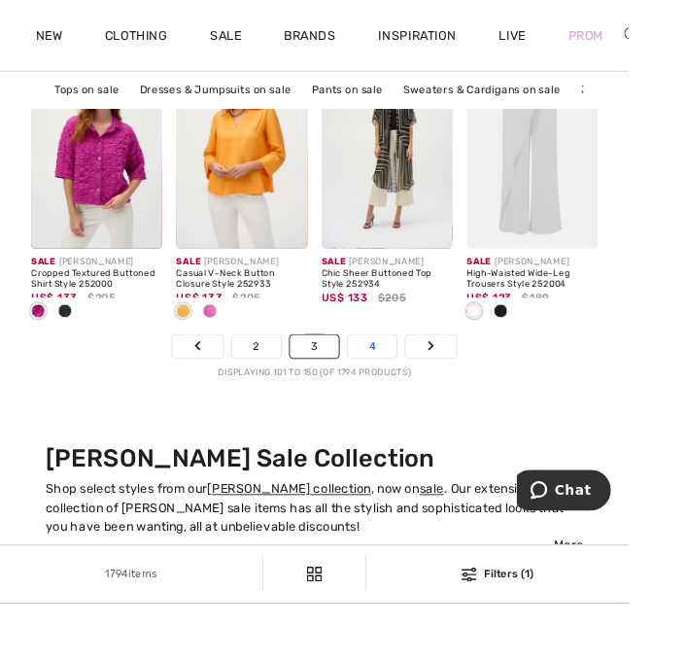
click at [405, 376] on link "4" at bounding box center [406, 378] width 53 height 25
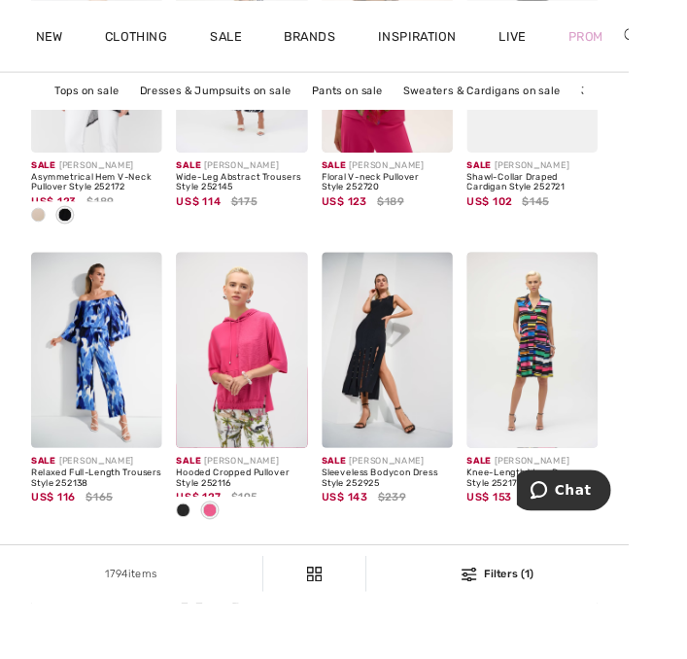
scroll to position [2032, 0]
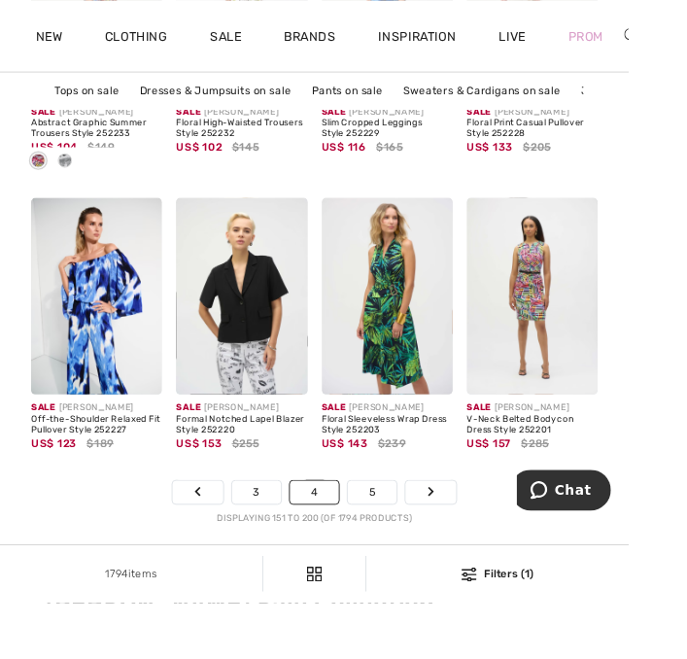
scroll to position [4624, 0]
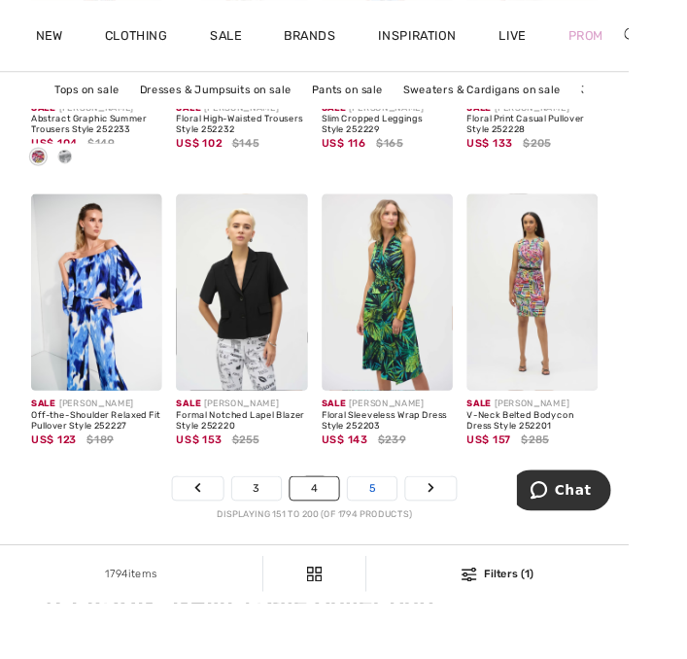
click at [408, 531] on link "5" at bounding box center [406, 533] width 53 height 25
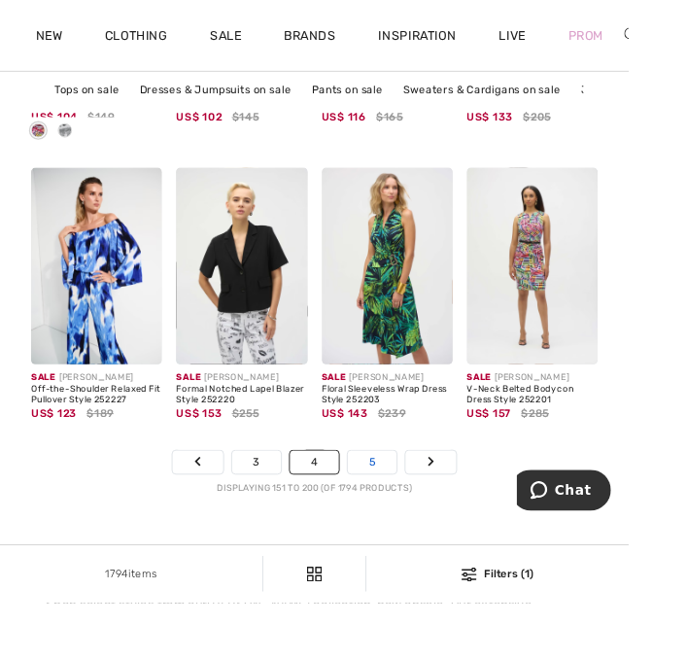
scroll to position [4691, 0]
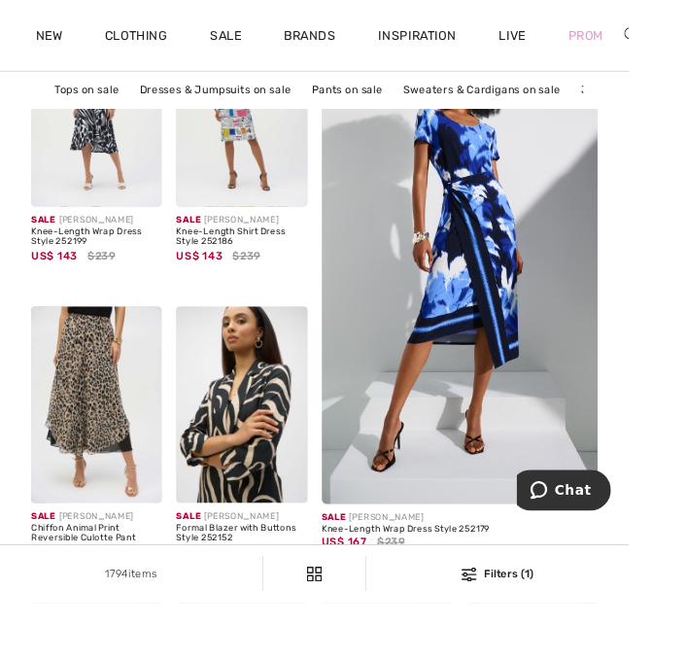
scroll to position [225, 0]
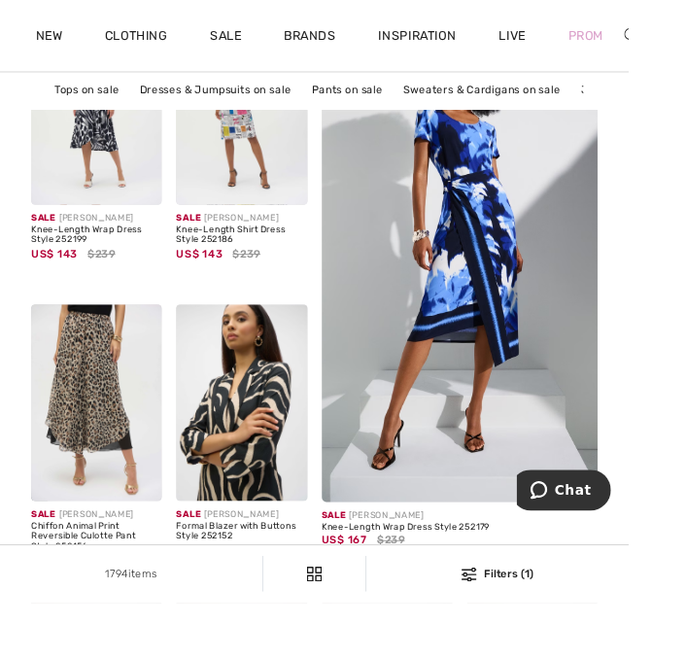
click at [533, 337] on img at bounding box center [502, 280] width 362 height 543
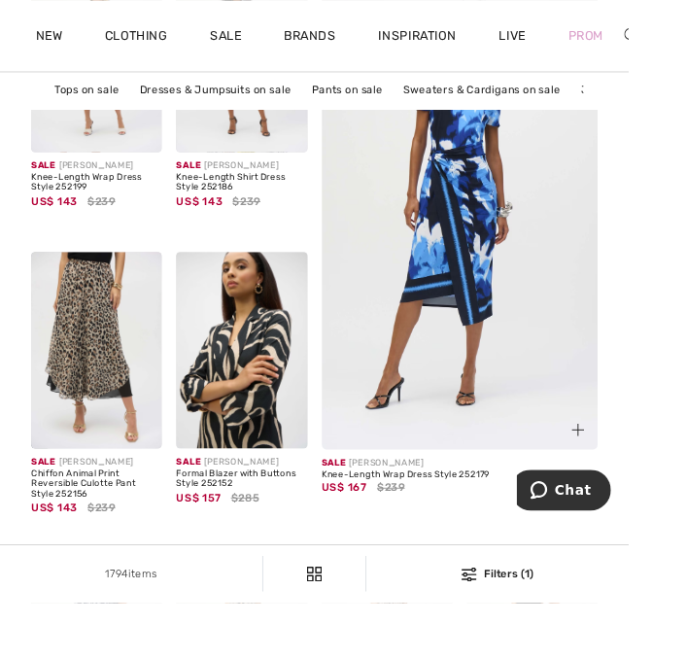
scroll to position [293, 0]
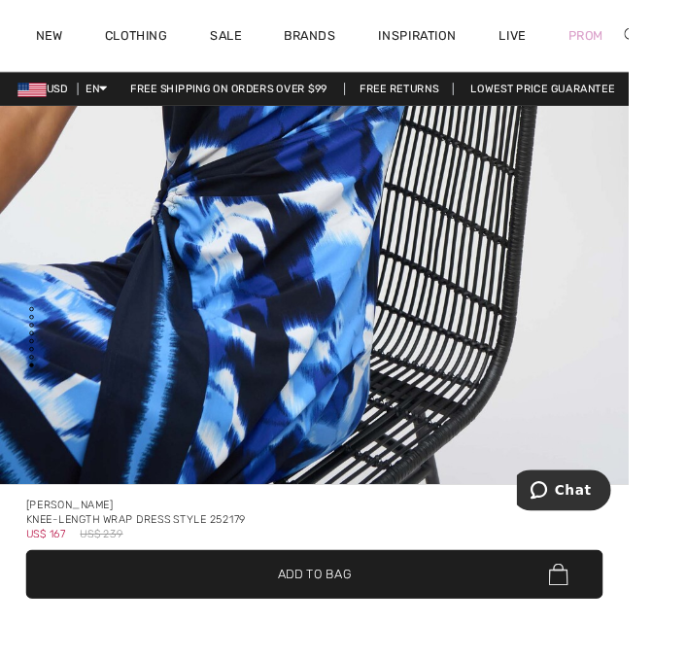
scroll to position [6807, 0]
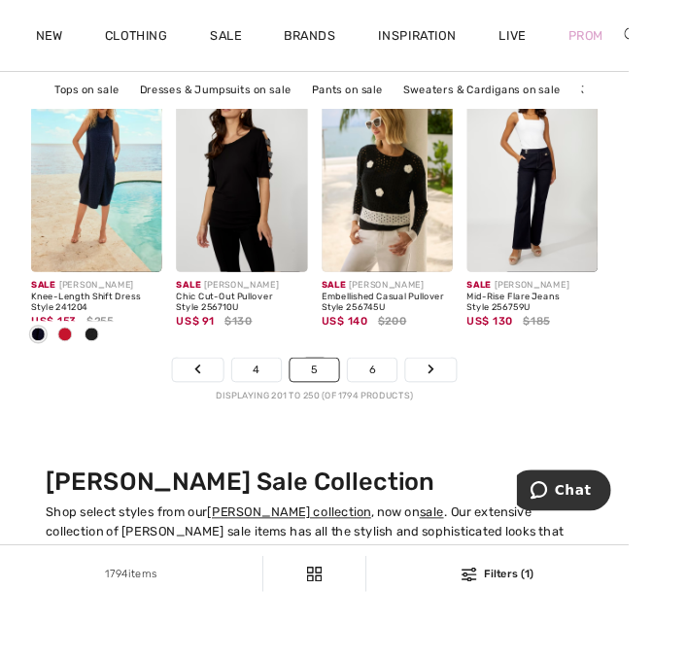
scroll to position [4758, 0]
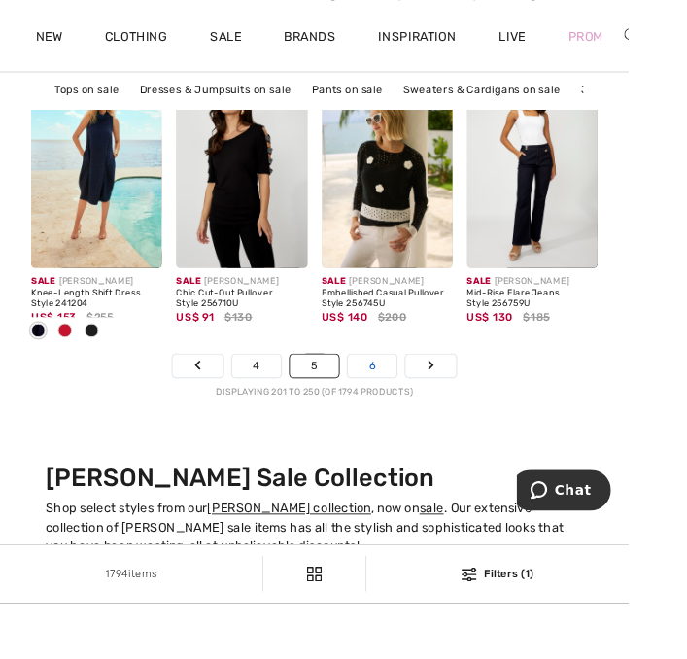
click at [413, 389] on link "6" at bounding box center [406, 399] width 53 height 25
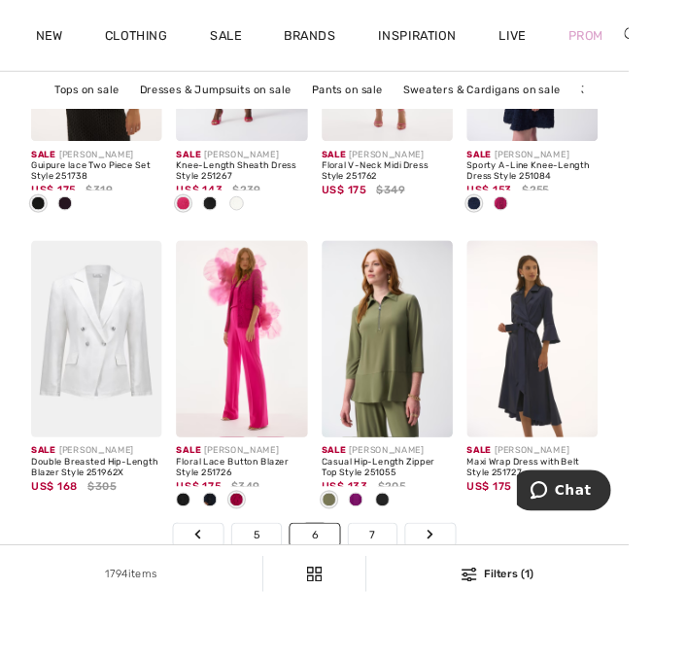
scroll to position [4573, 0]
click at [408, 577] on link "7" at bounding box center [407, 584] width 52 height 25
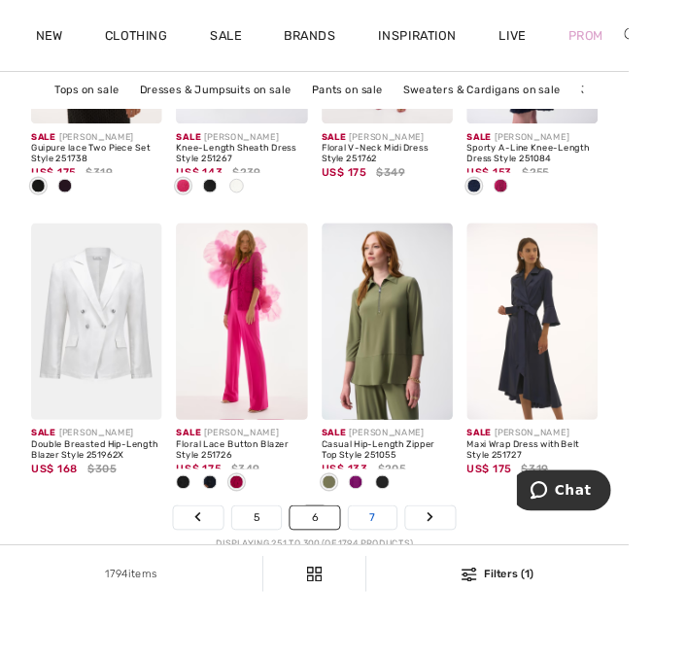
scroll to position [4641, 0]
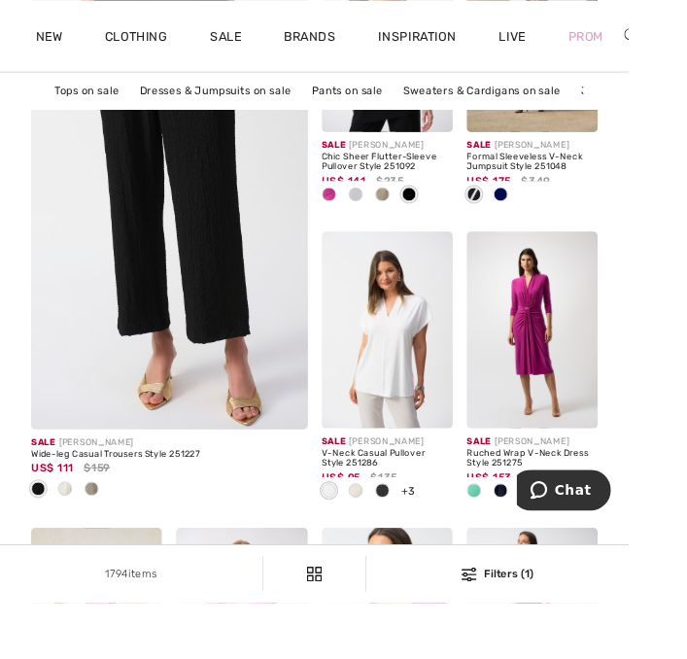
scroll to position [2837, 0]
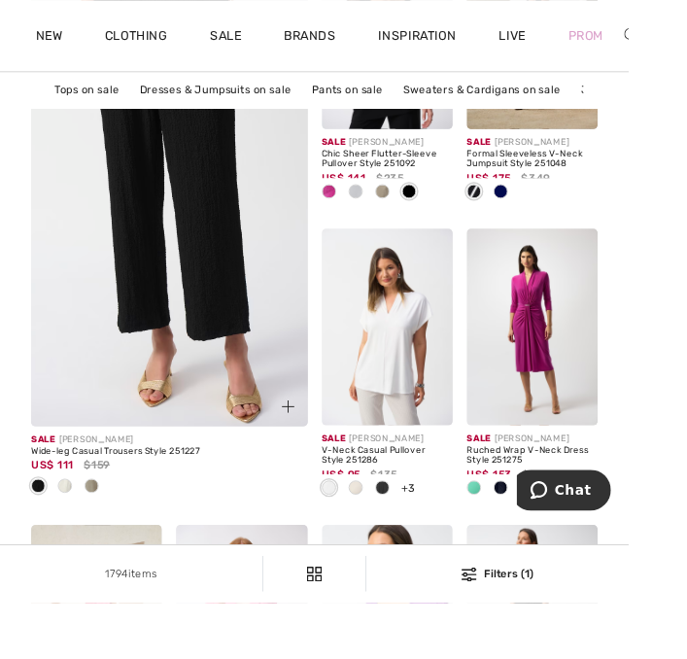
click at [173, 335] on img at bounding box center [185, 197] width 362 height 543
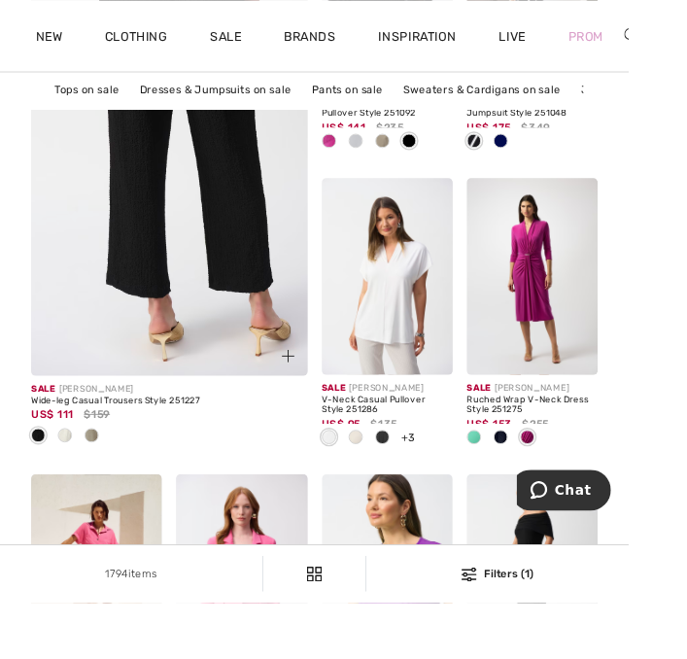
scroll to position [2904, 0]
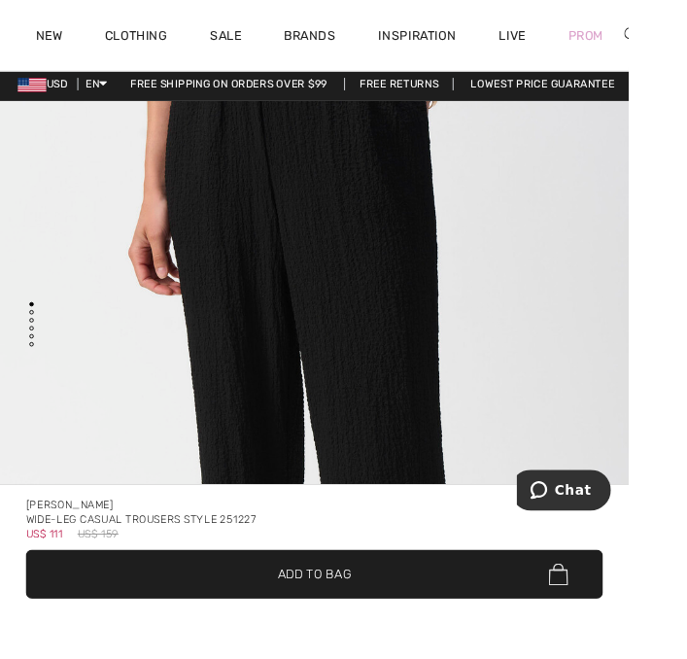
scroll to position [6, 0]
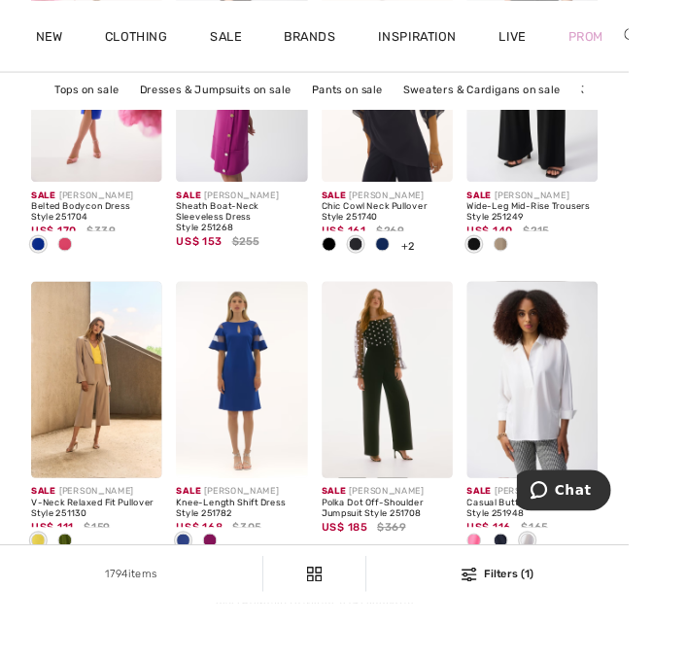
scroll to position [4533, 0]
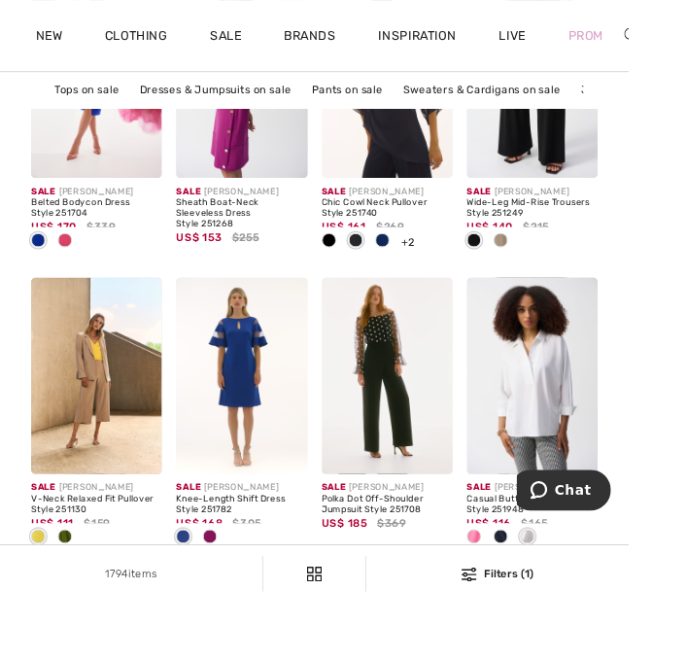
click at [412, 622] on link "8" at bounding box center [406, 624] width 54 height 25
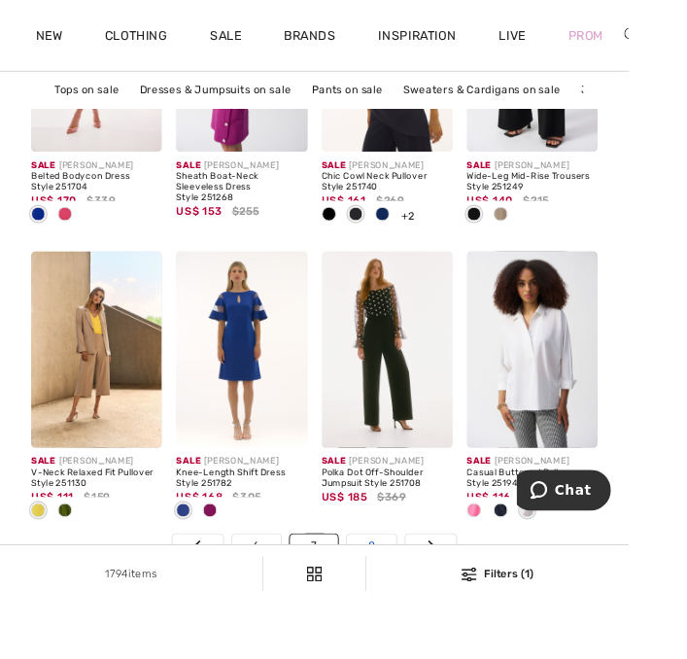
scroll to position [4600, 0]
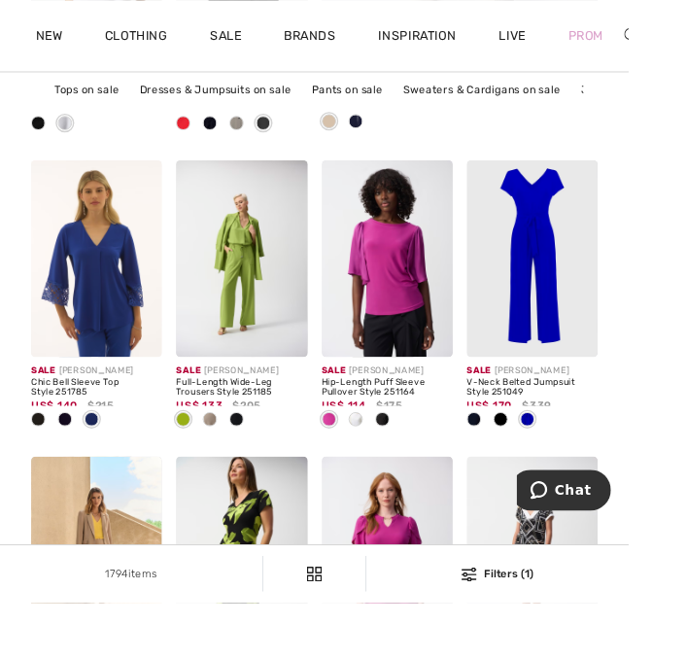
scroll to position [708, 0]
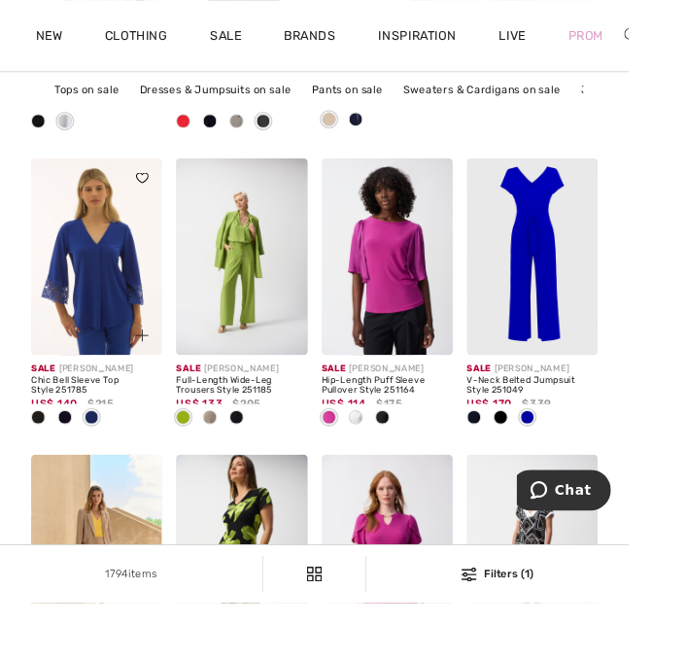
click at [118, 309] on img at bounding box center [105, 280] width 143 height 215
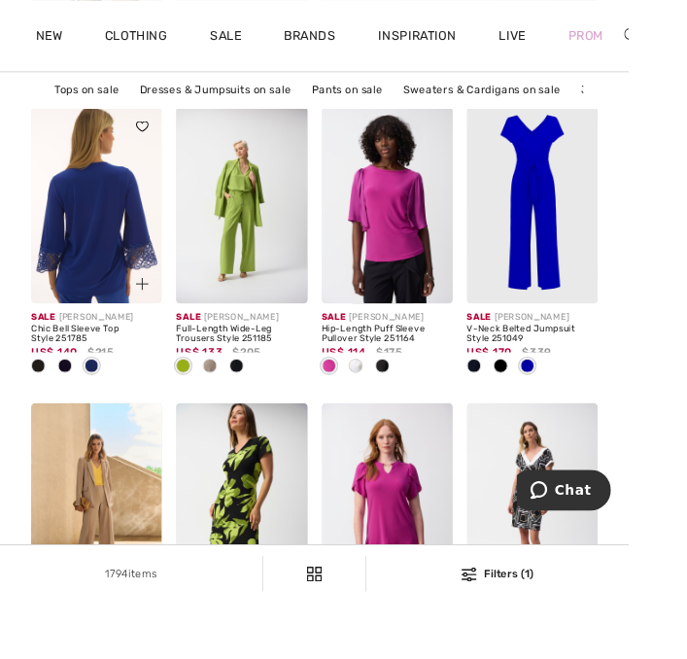
scroll to position [776, 0]
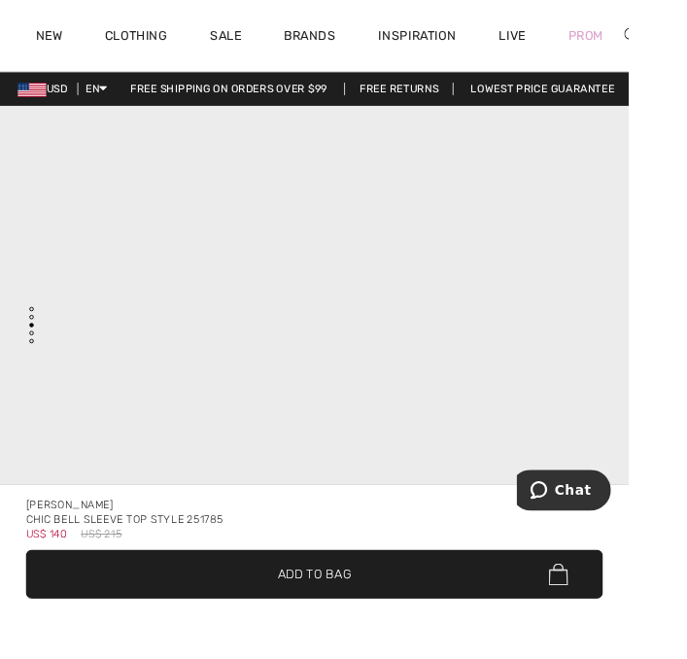
scroll to position [2079, 0]
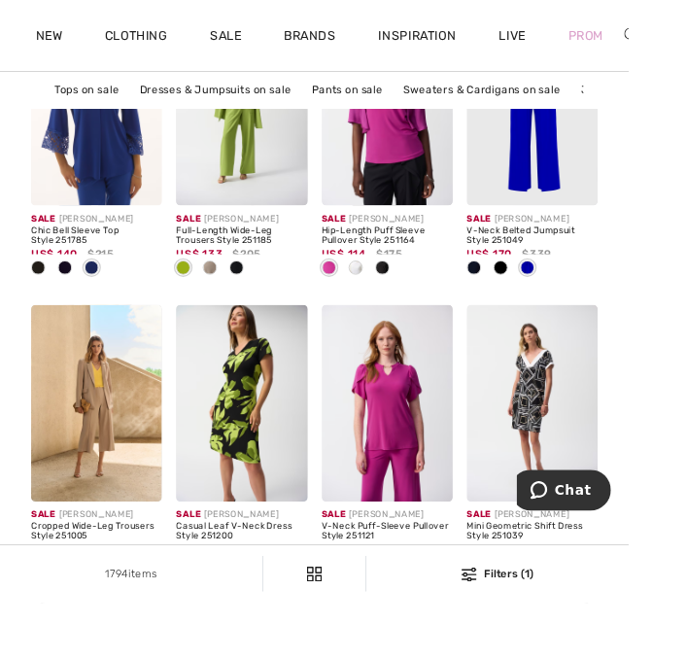
scroll to position [872, 0]
click at [74, 294] on span at bounding box center [71, 293] width 16 height 16
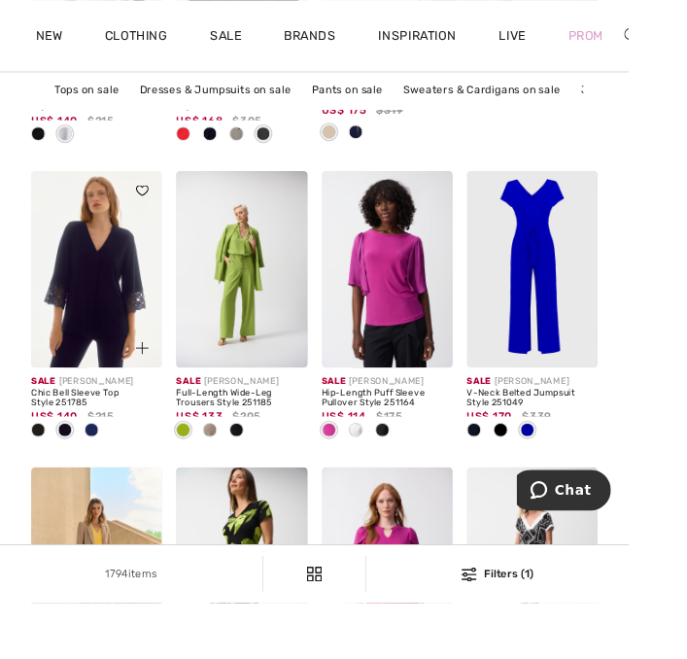
scroll to position [693, 0]
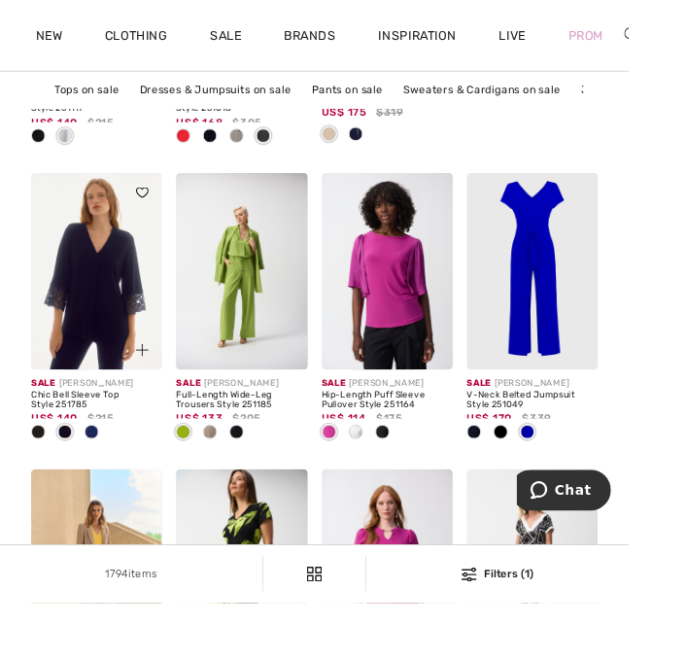
click at [46, 470] on span at bounding box center [42, 471] width 16 height 16
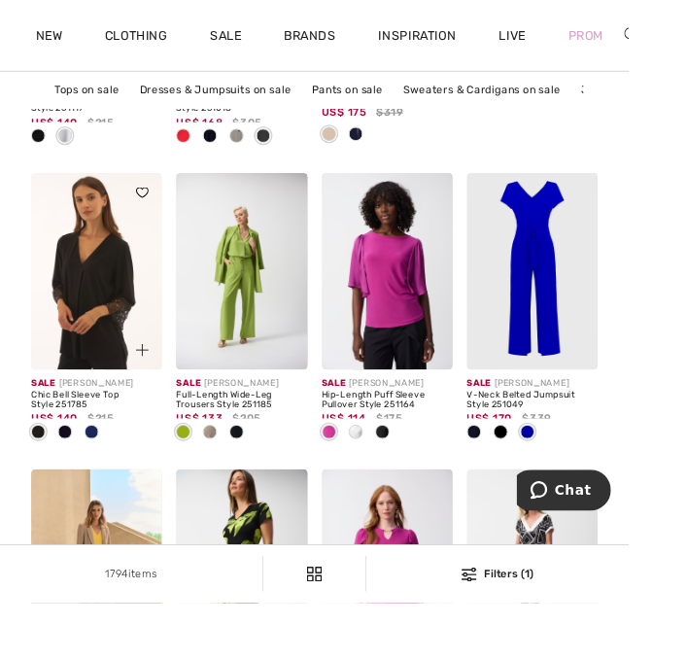
click at [107, 468] on span at bounding box center [100, 471] width 16 height 16
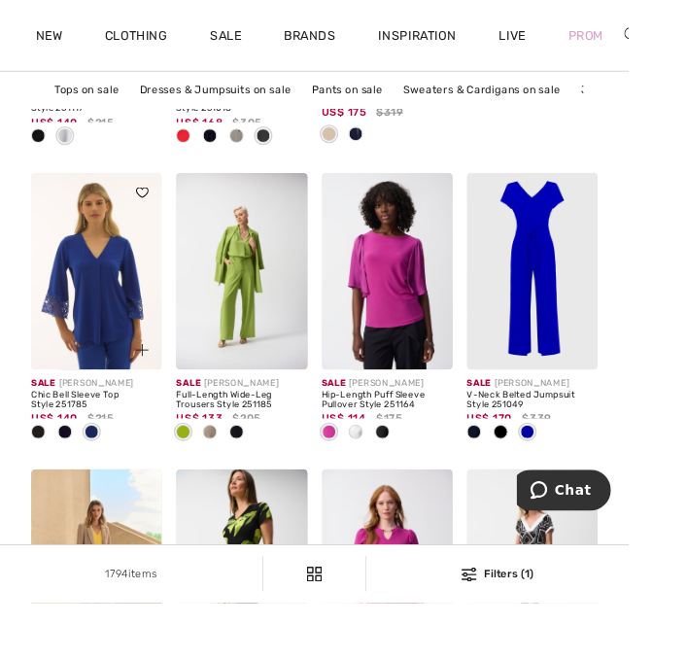
click at [111, 331] on img at bounding box center [105, 296] width 143 height 215
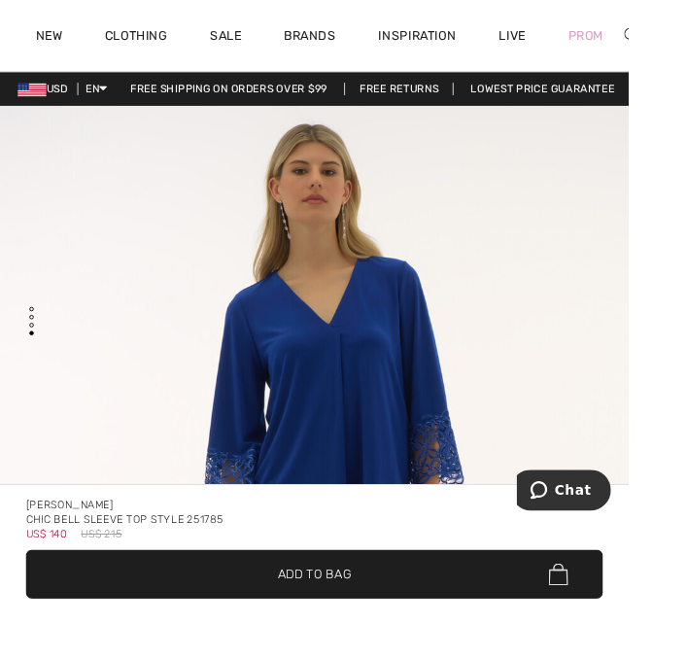
scroll to position [3103, 0]
click at [431, 654] on span "✔ Added to Bag Add to Bag" at bounding box center [343, 626] width 631 height 53
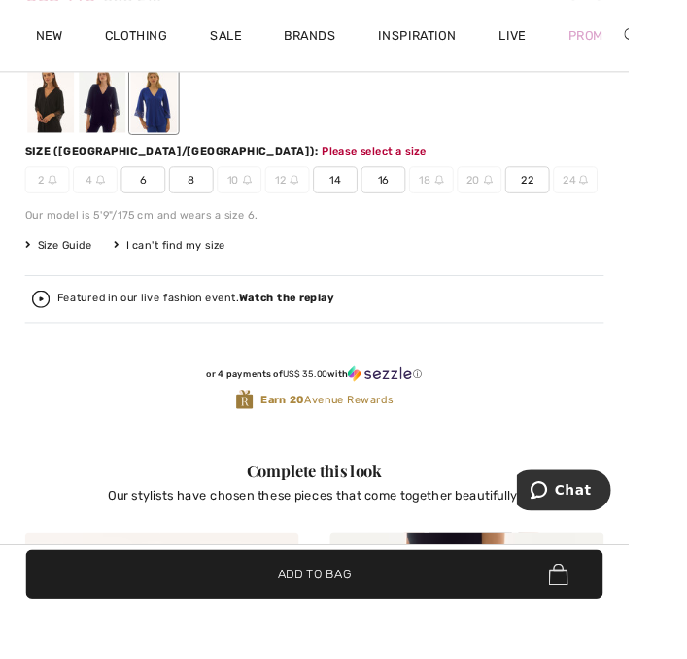
scroll to position [773, 0]
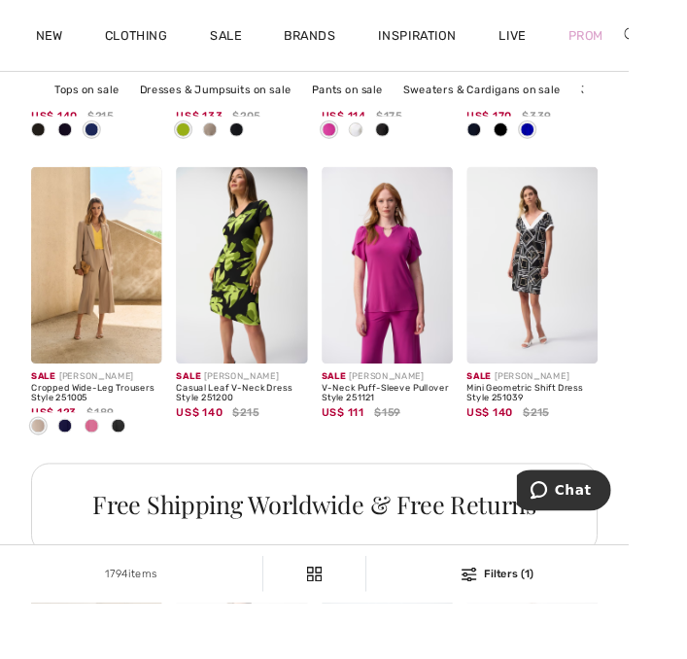
scroll to position [1030, 0]
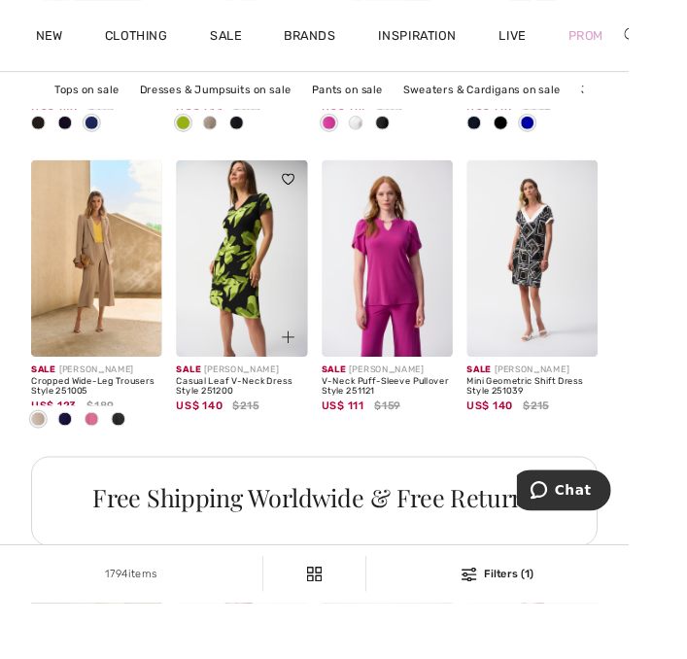
click at [266, 309] on img at bounding box center [263, 282] width 143 height 215
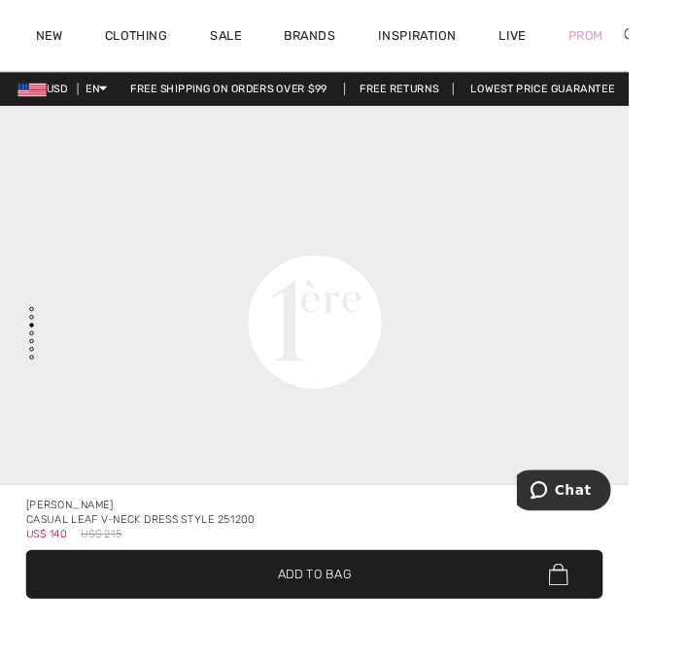
scroll to position [2340, 0]
click at [384, 637] on span "Add to Bag" at bounding box center [344, 627] width 80 height 20
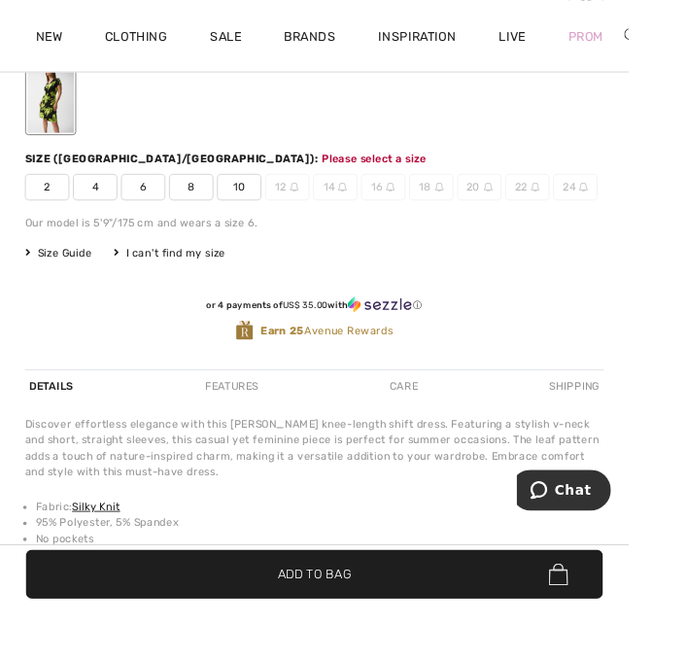
scroll to position [771, 0]
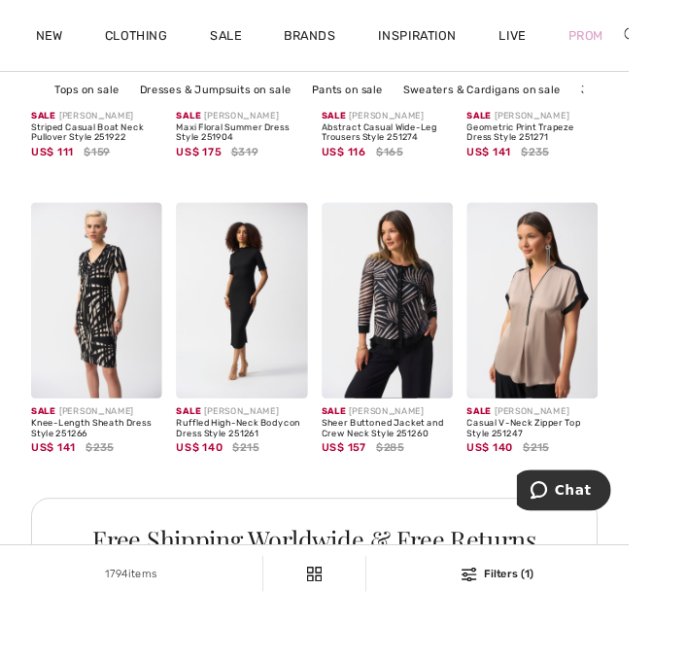
scroll to position [2087, 0]
